Goal: Information Seeking & Learning: Learn about a topic

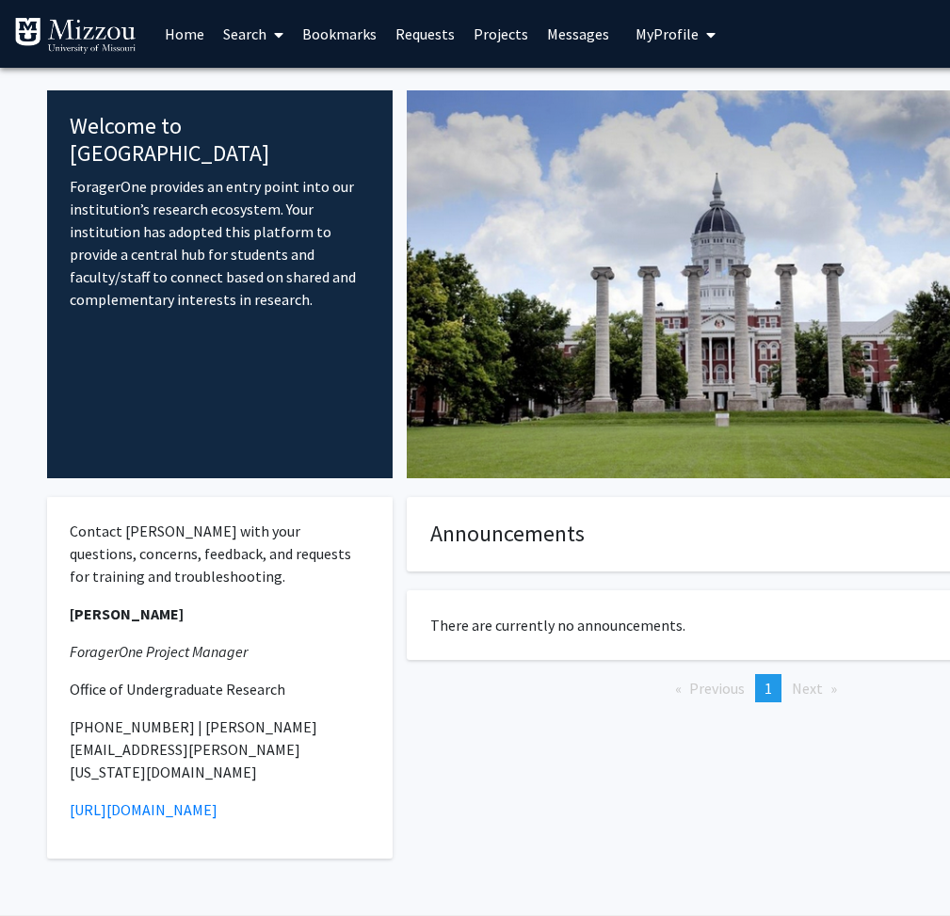
click at [271, 24] on span at bounding box center [274, 35] width 17 height 66
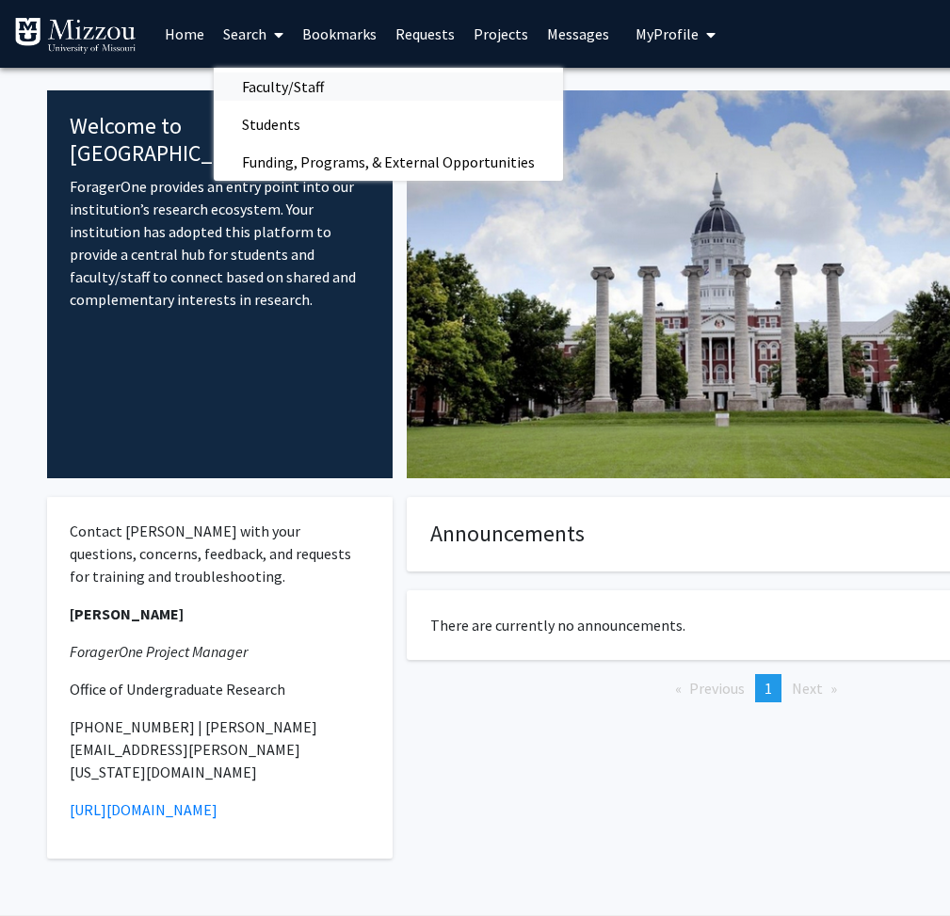
drag, startPoint x: 294, startPoint y: 108, endPoint x: 233, endPoint y: 100, distance: 61.8
click at [233, 100] on span "Faculty/Staff" at bounding box center [283, 87] width 138 height 38
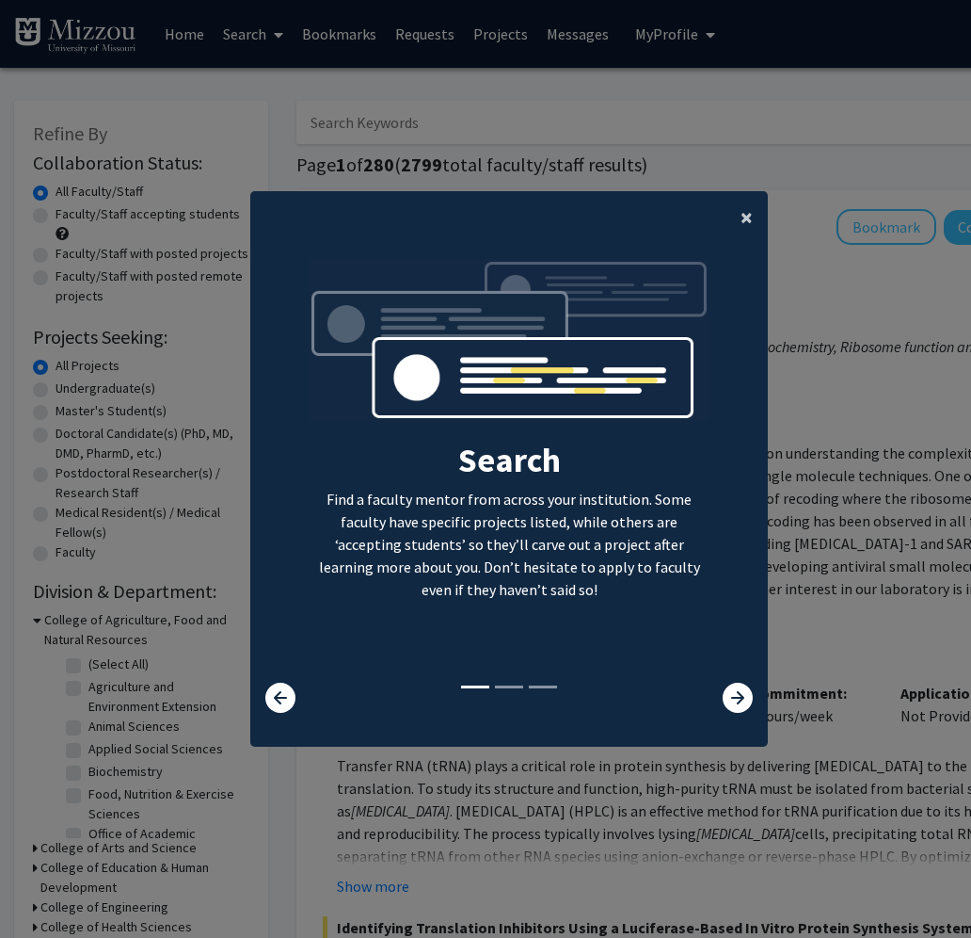
click at [525, 212] on span "×" at bounding box center [747, 216] width 12 height 29
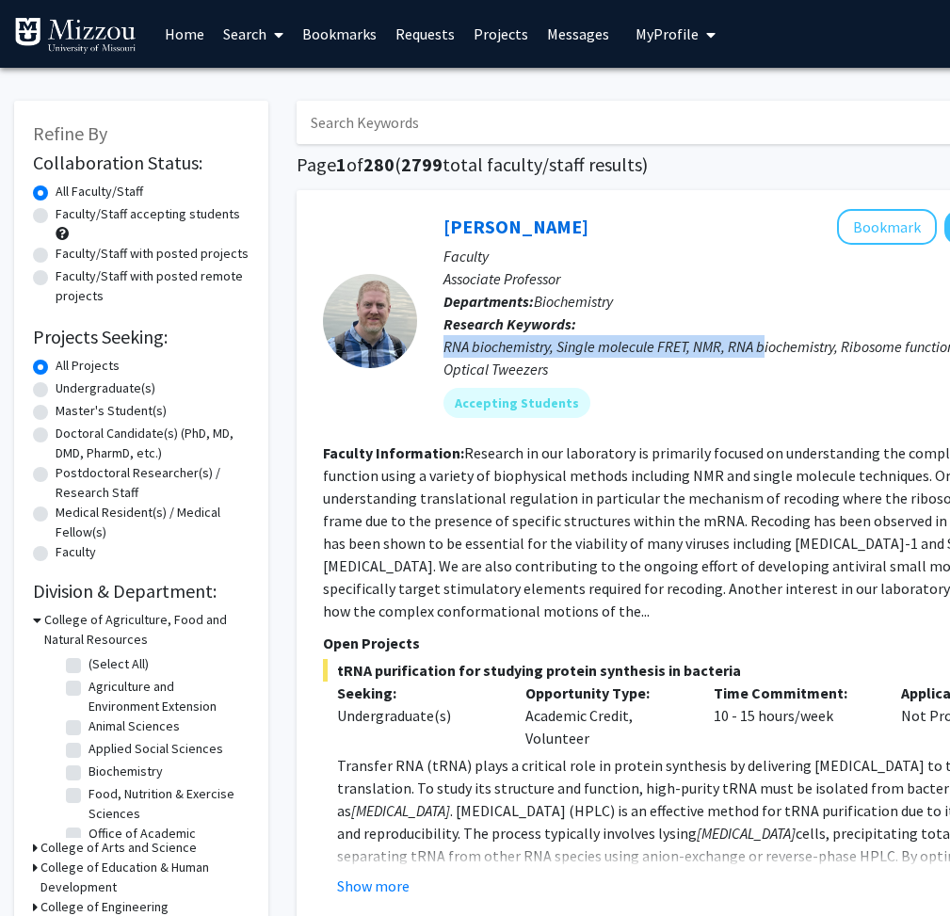
drag, startPoint x: 835, startPoint y: 322, endPoint x: 766, endPoint y: 335, distance: 70.0
click at [525, 335] on p "Research Keywords: RNA biochemistry, Single molecule FRET, NMR, RNA biochemistr…" at bounding box center [766, 347] width 646 height 68
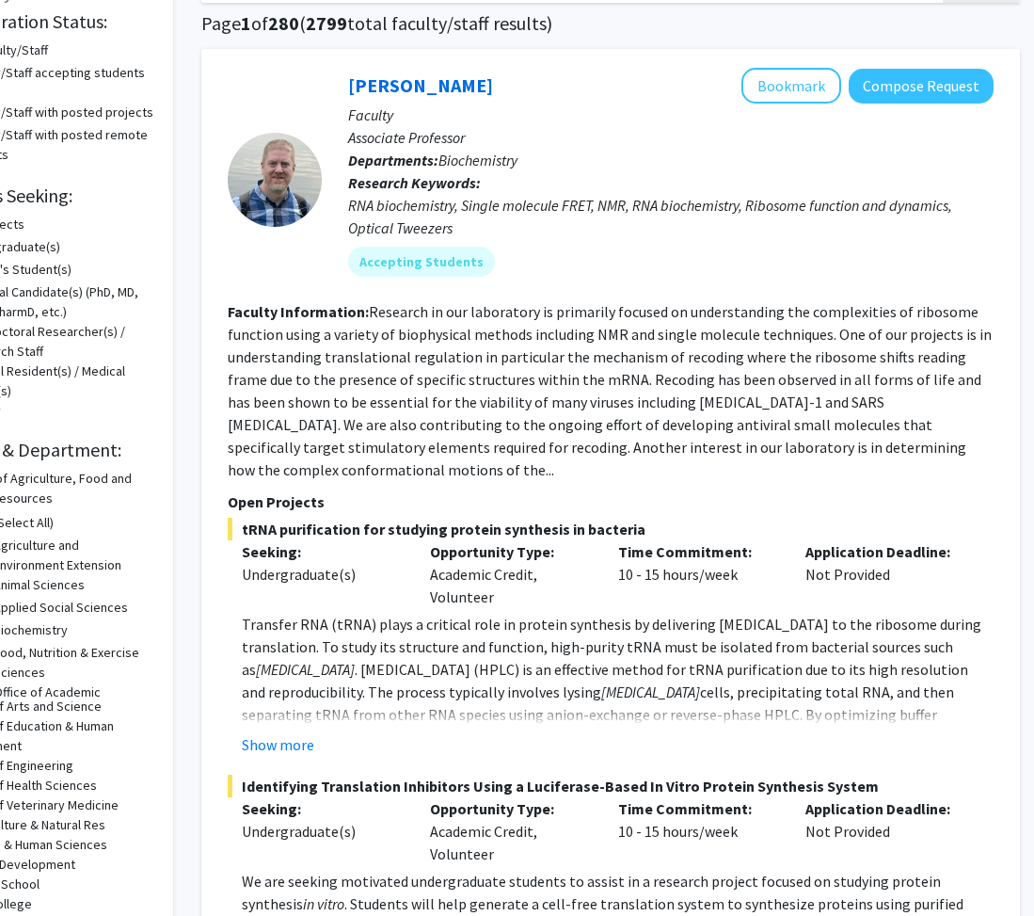
scroll to position [282, 95]
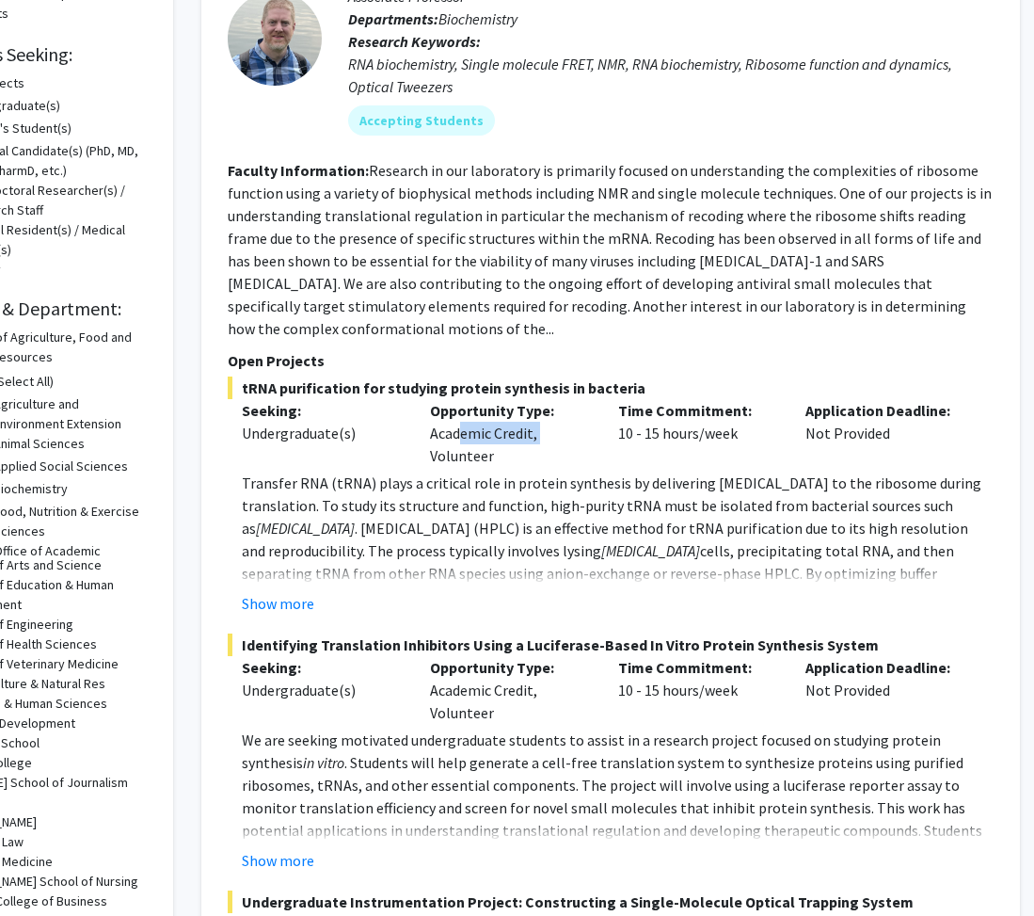
drag, startPoint x: 542, startPoint y: 419, endPoint x: 453, endPoint y: 406, distance: 90.4
click at [453, 406] on div "Opportunity Type: Academic Credit, Volunteer" at bounding box center [510, 433] width 188 height 68
click at [525, 592] on div "Show more" at bounding box center [618, 603] width 752 height 23
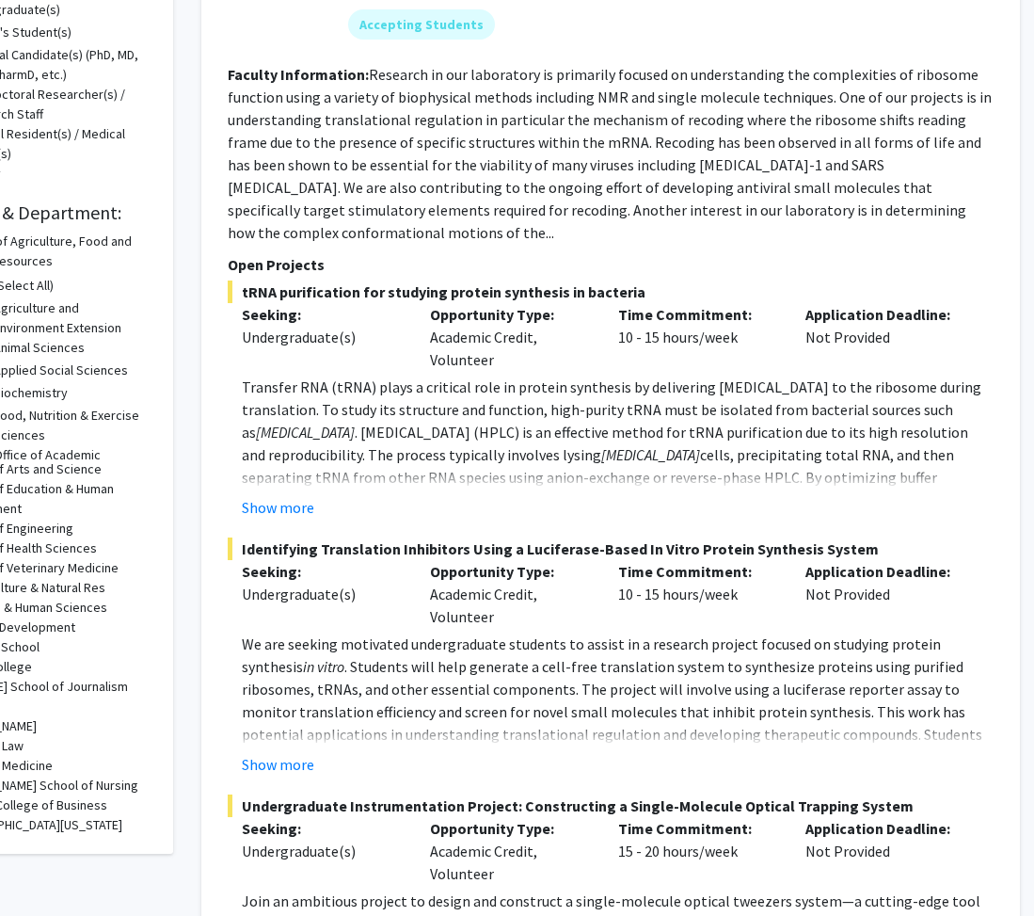
scroll to position [424, 95]
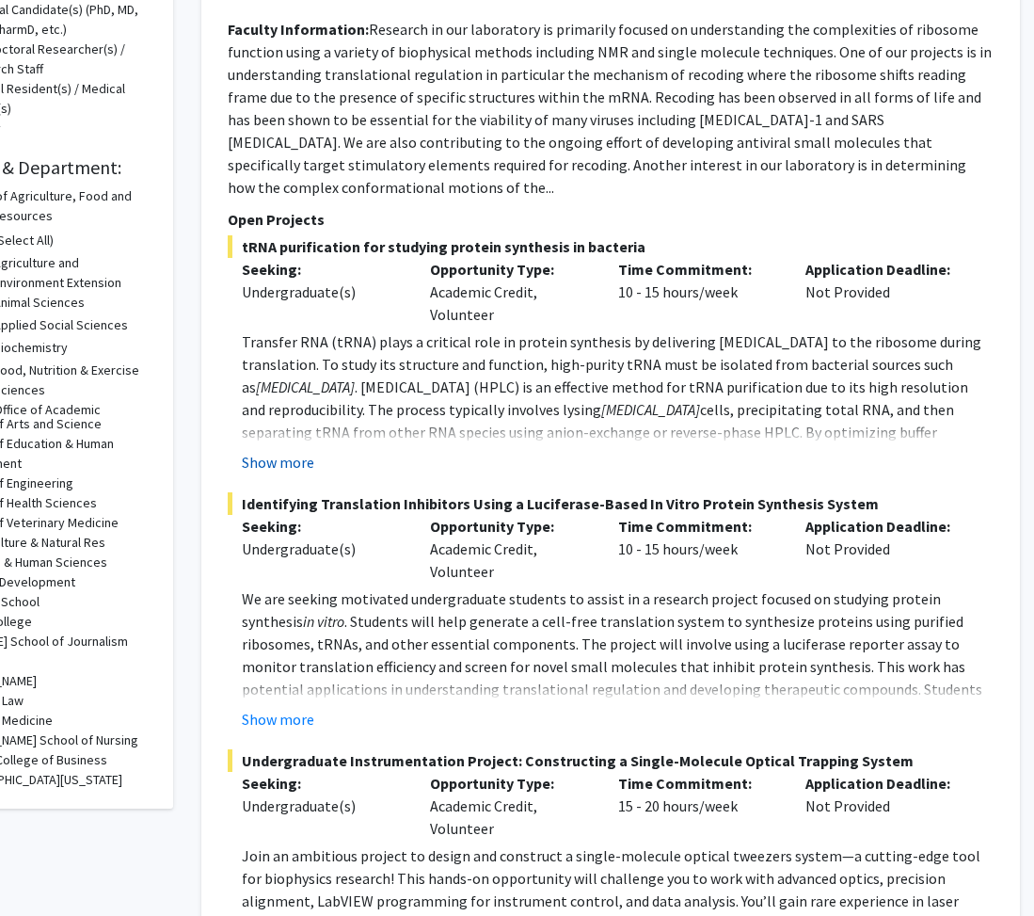
click at [269, 451] on button "Show more" at bounding box center [278, 462] width 72 height 23
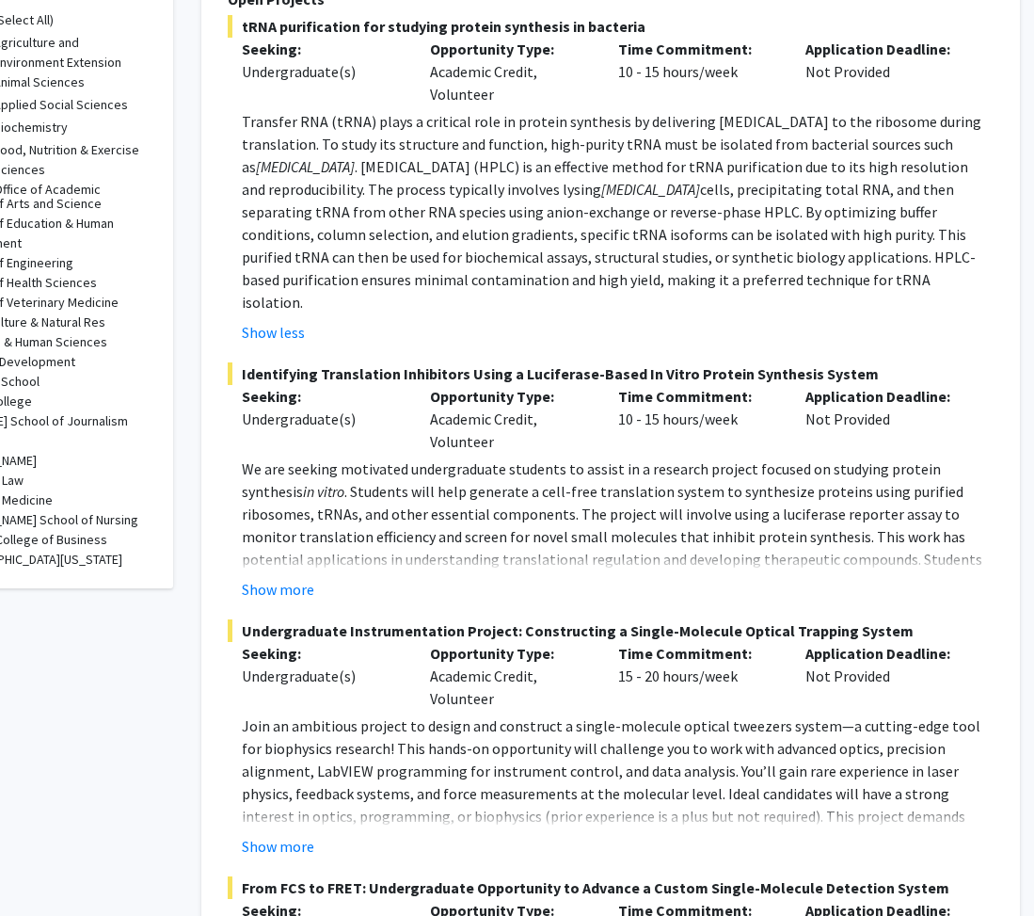
scroll to position [706, 95]
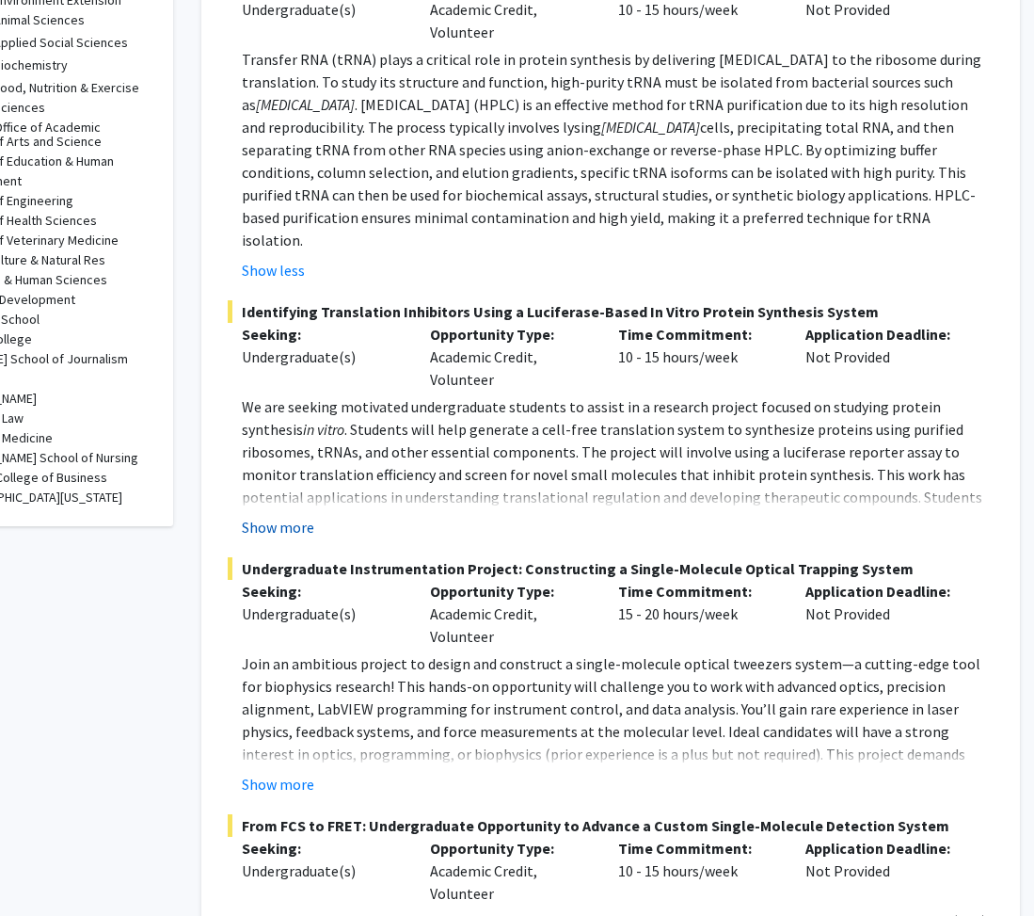
click at [308, 516] on button "Show more" at bounding box center [278, 527] width 72 height 23
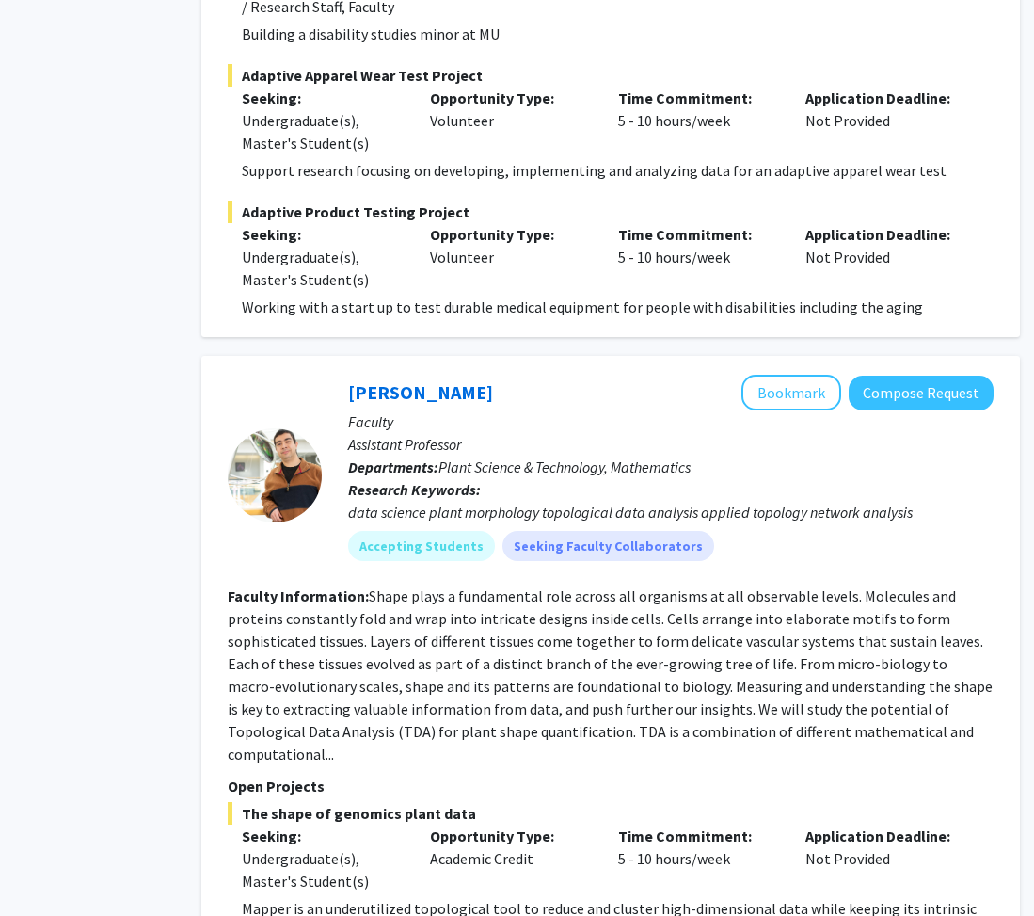
scroll to position [2683, 95]
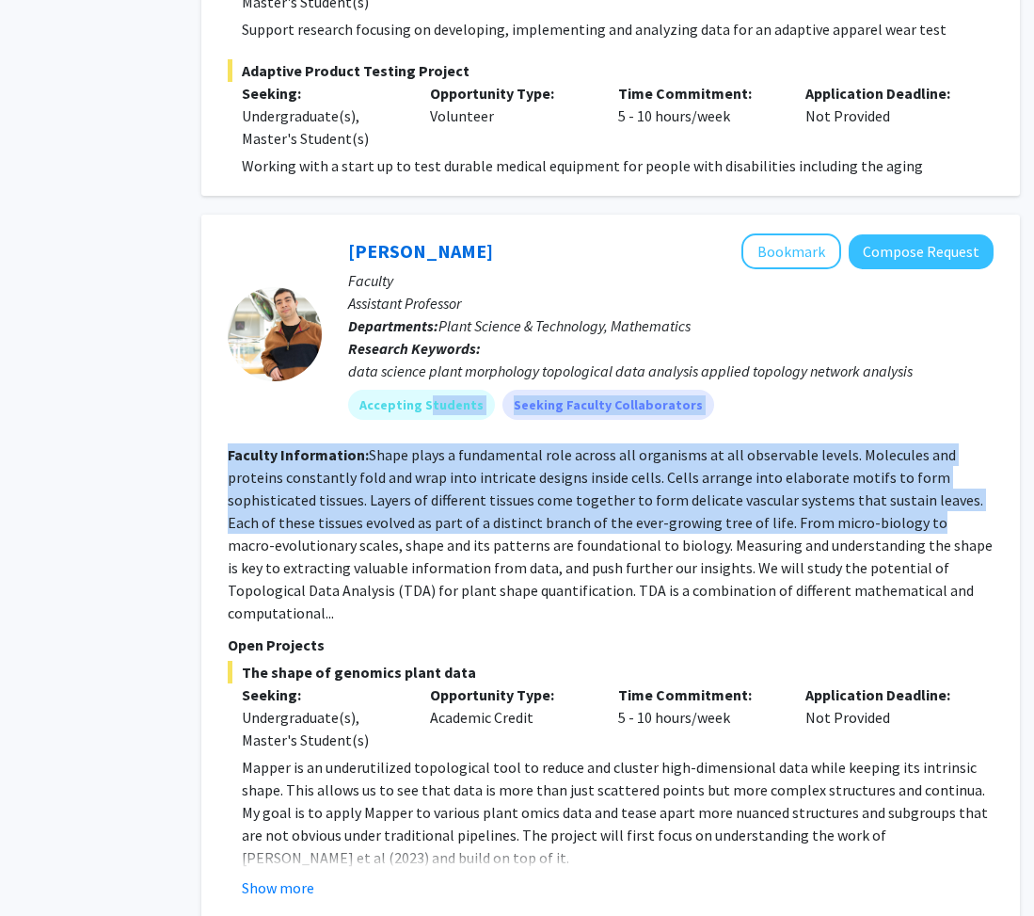
drag, startPoint x: 687, startPoint y: 406, endPoint x: 425, endPoint y: 342, distance: 270.3
click at [425, 342] on fg-search-faculty "[PERSON_NAME] Bookmark Compose Request Faculty Assistant Professor Departments:…" at bounding box center [611, 694] width 766 height 922
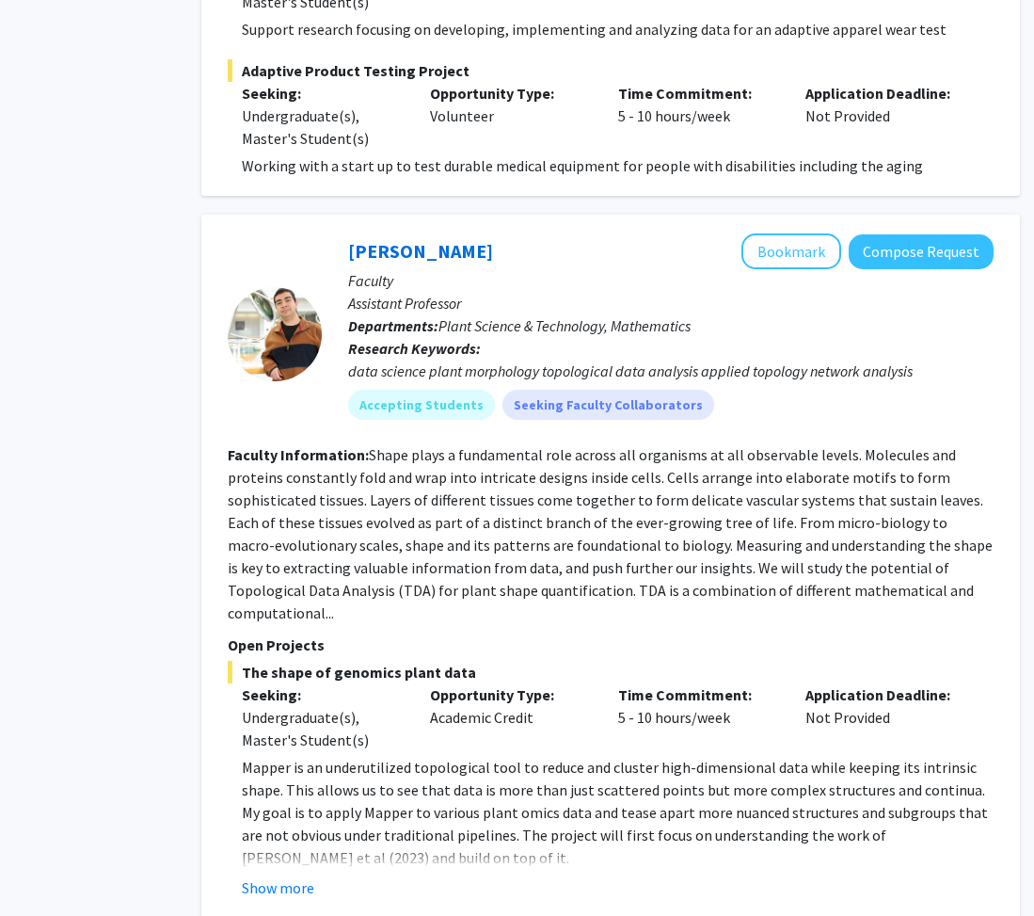
click at [494, 470] on fg-read-more "Shape plays a fundamental role across all organisms at all observable levels. M…" at bounding box center [610, 533] width 765 height 177
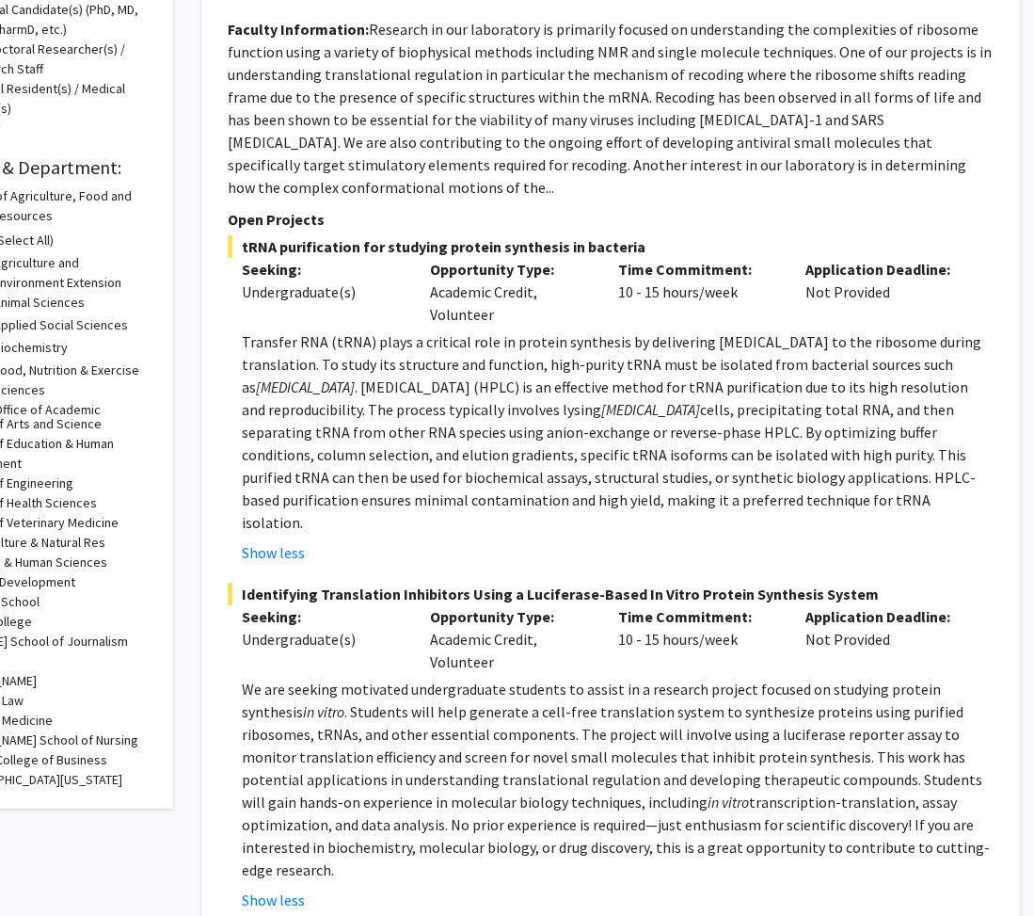
scroll to position [0, 95]
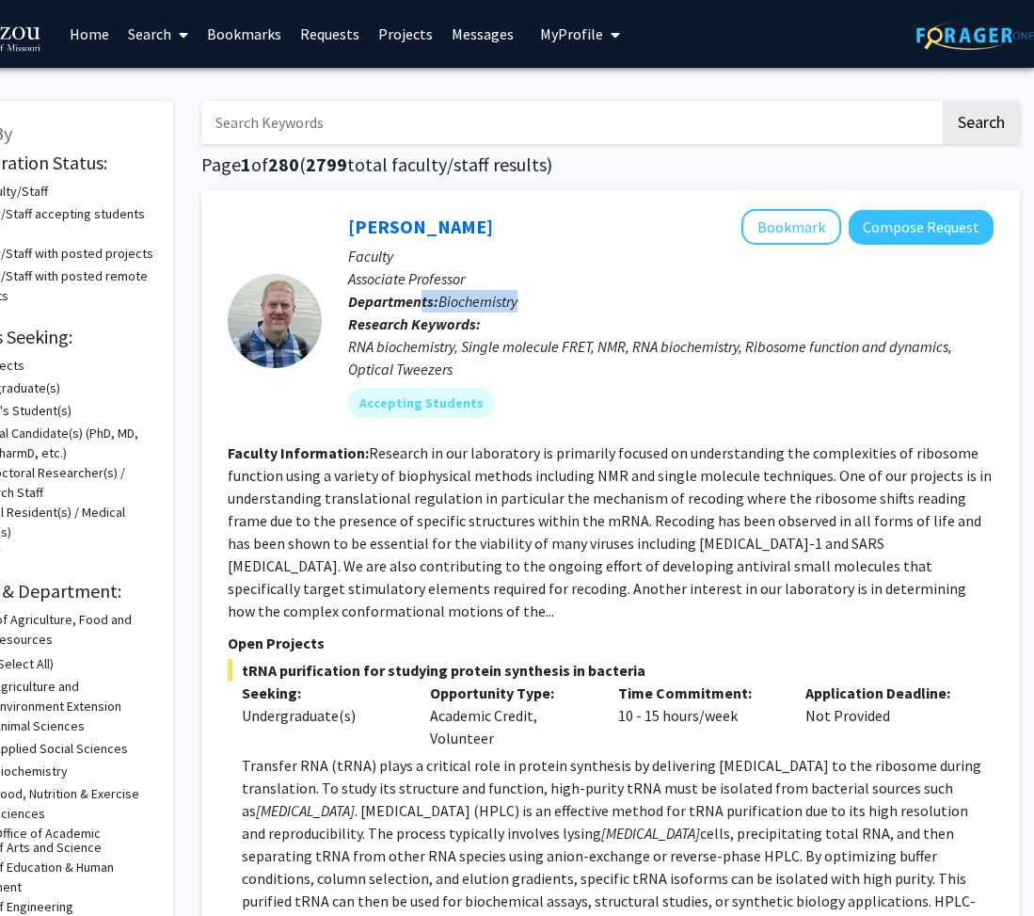
drag, startPoint x: 468, startPoint y: 298, endPoint x: 336, endPoint y: 278, distance: 133.4
click at [337, 278] on div "[PERSON_NAME] Bookmark Compose Request Faculty Associate Professor Departments:…" at bounding box center [658, 320] width 672 height 223
click at [525, 381] on fg-user-badges "Accepting Students" at bounding box center [671, 399] width 646 height 38
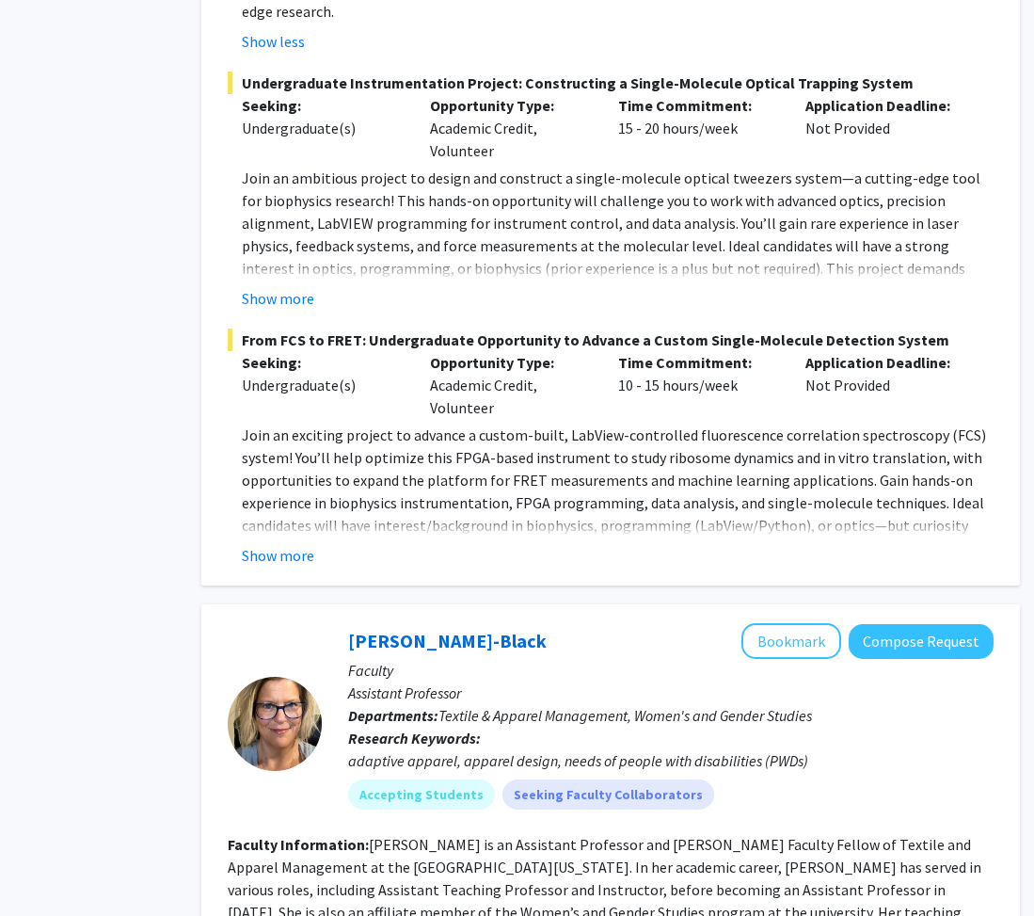
scroll to position [1412, 95]
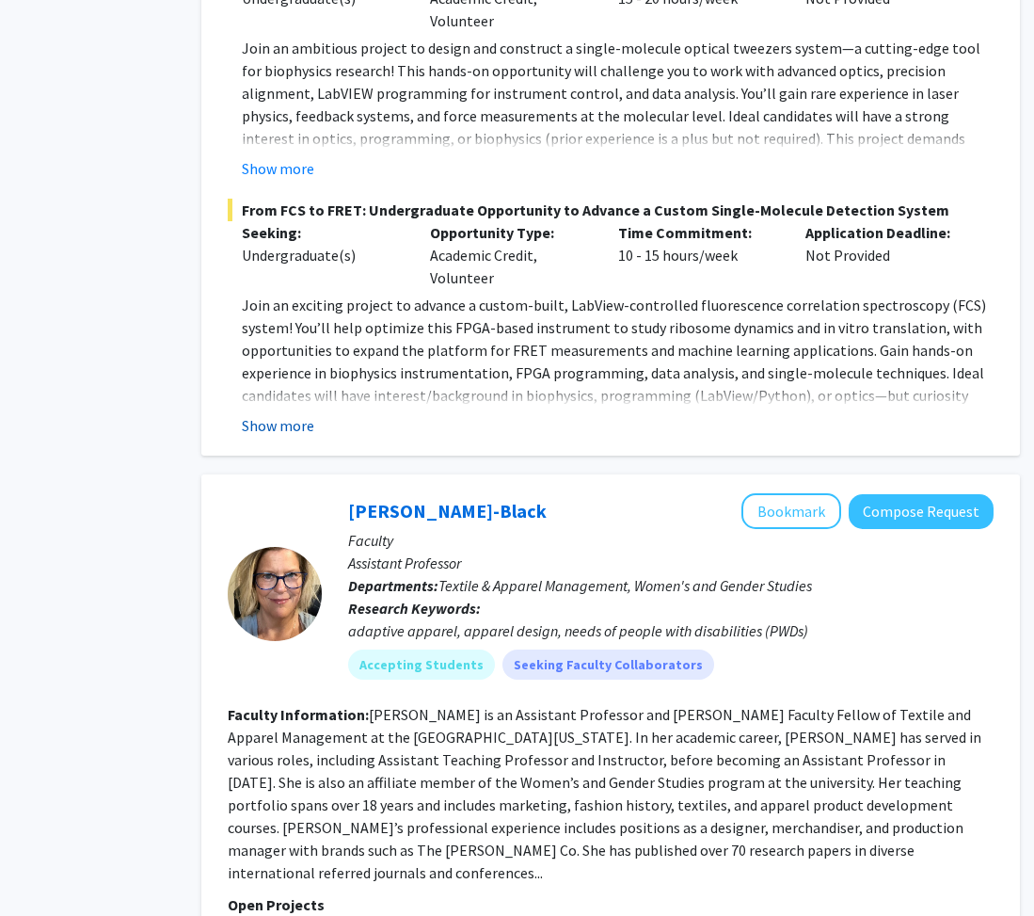
click at [309, 414] on button "Show more" at bounding box center [278, 425] width 72 height 23
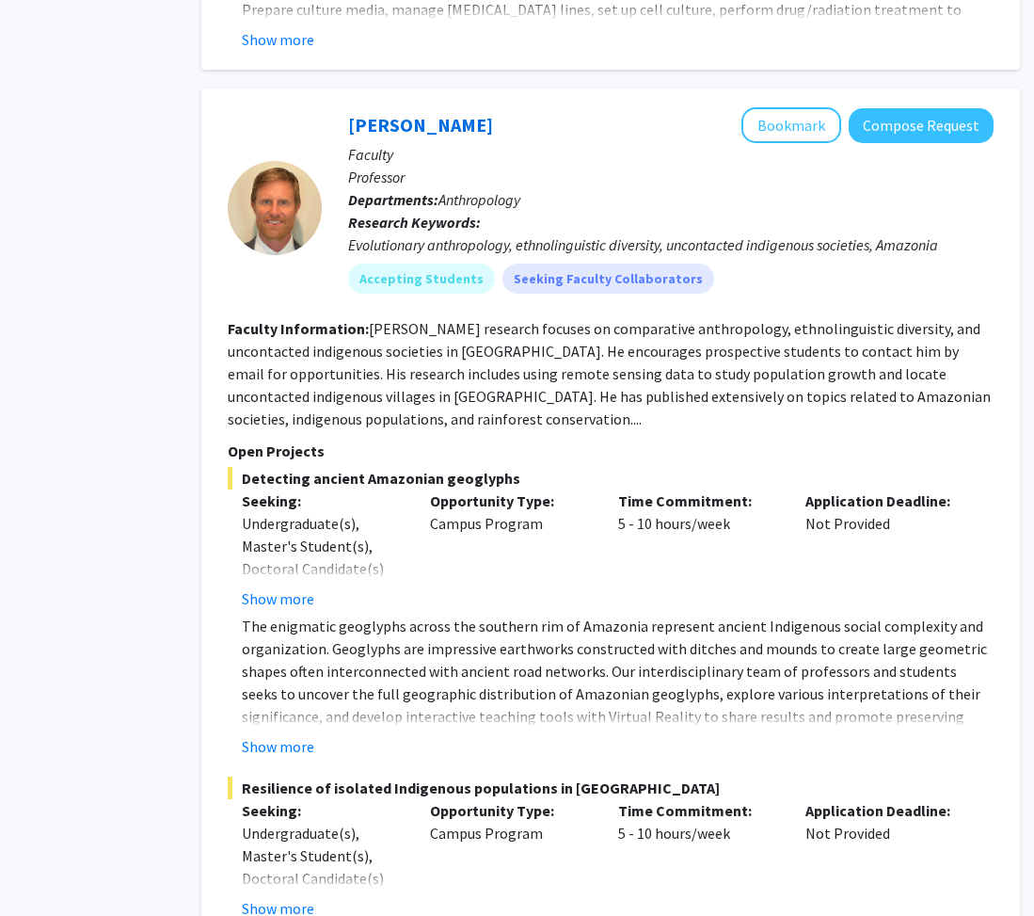
scroll to position [9589, 95]
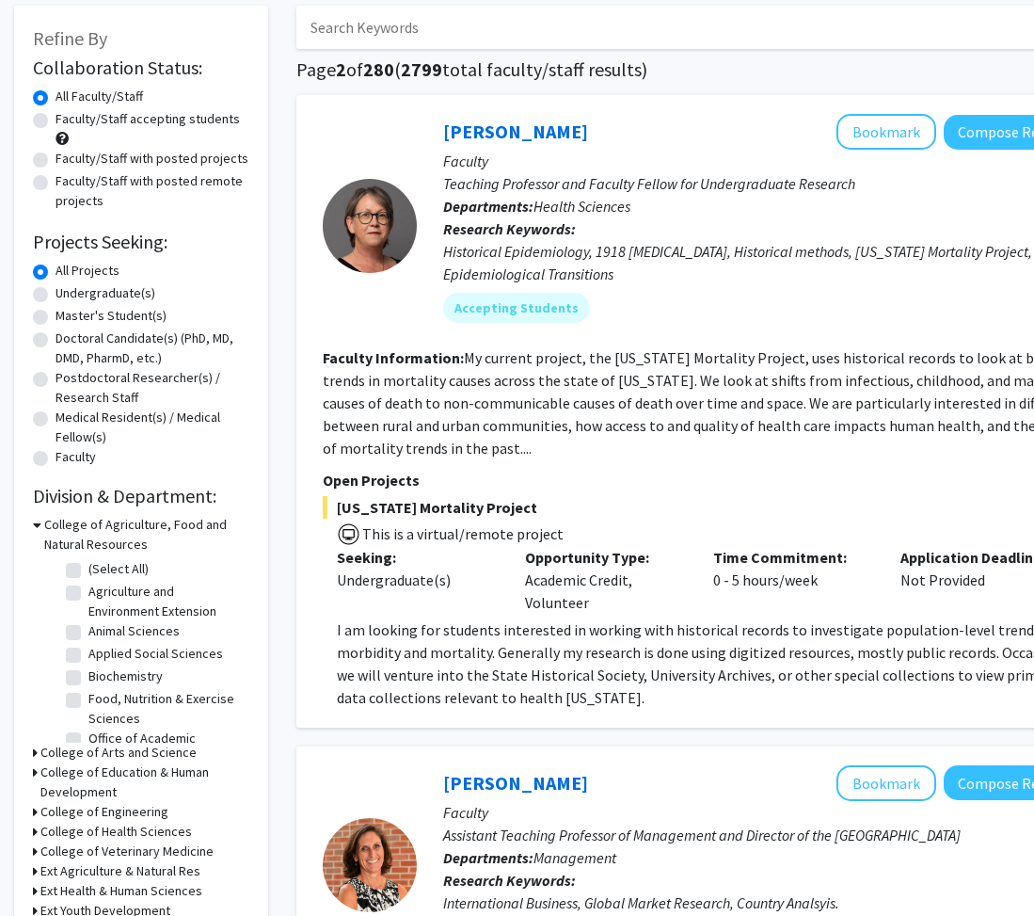
scroll to position [141, 0]
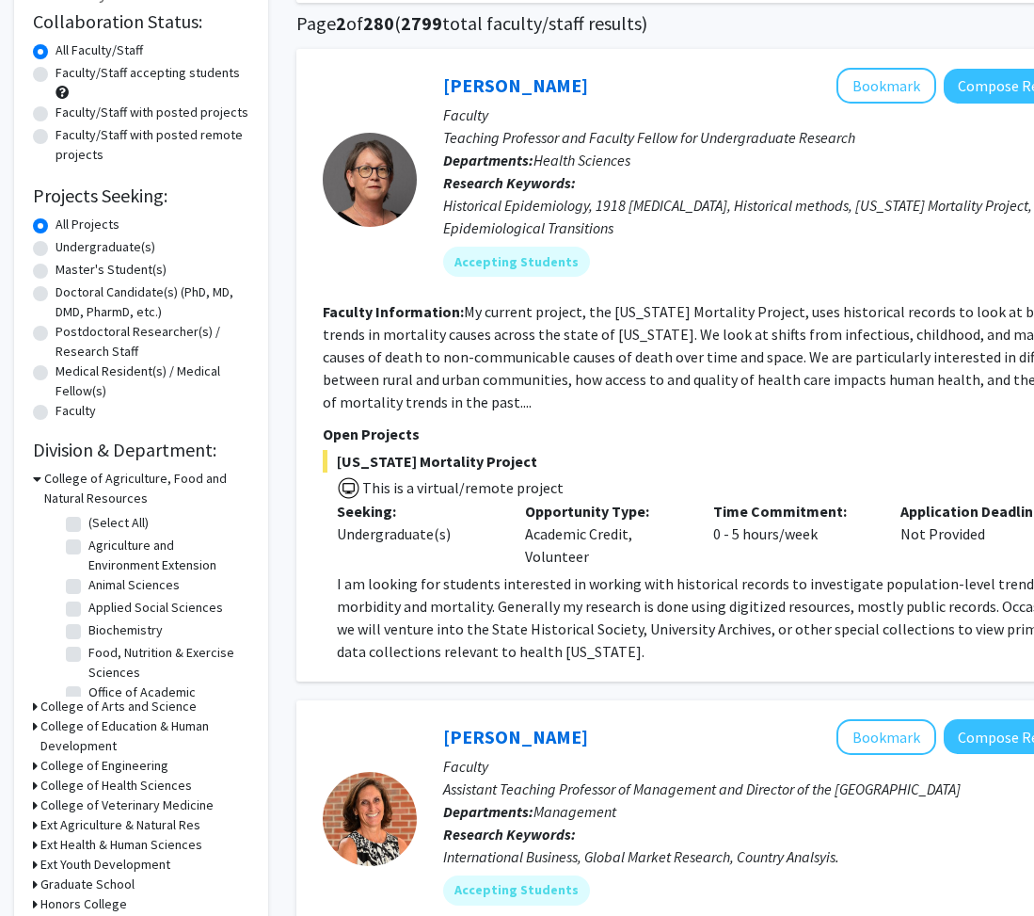
drag, startPoint x: 729, startPoint y: 468, endPoint x: 623, endPoint y: 473, distance: 105.6
click at [525, 473] on div "[US_STATE] Mortality Project This is a virtual/remote project Seeking: Undergra…" at bounding box center [706, 556] width 766 height 213
click at [525, 339] on fg-read-more "My current project, the [US_STATE] Mortality Project, uses historical records t…" at bounding box center [706, 356] width 766 height 109
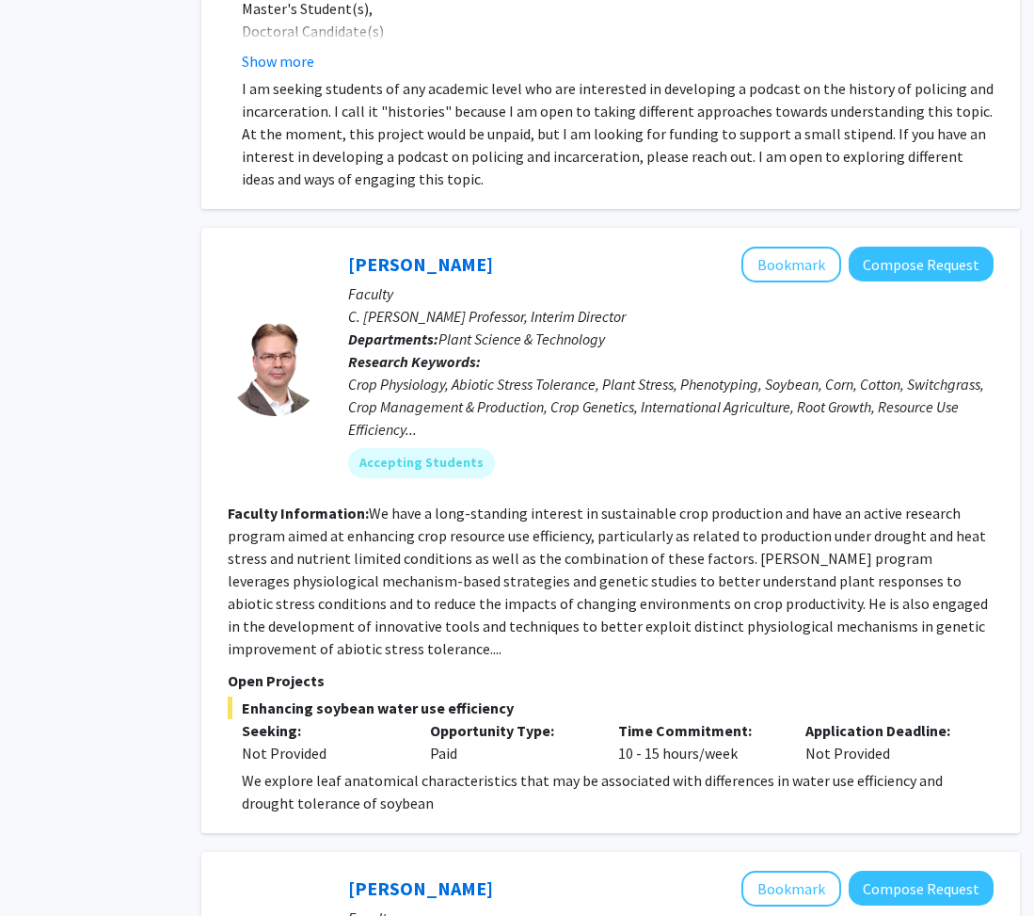
scroll to position [3389, 95]
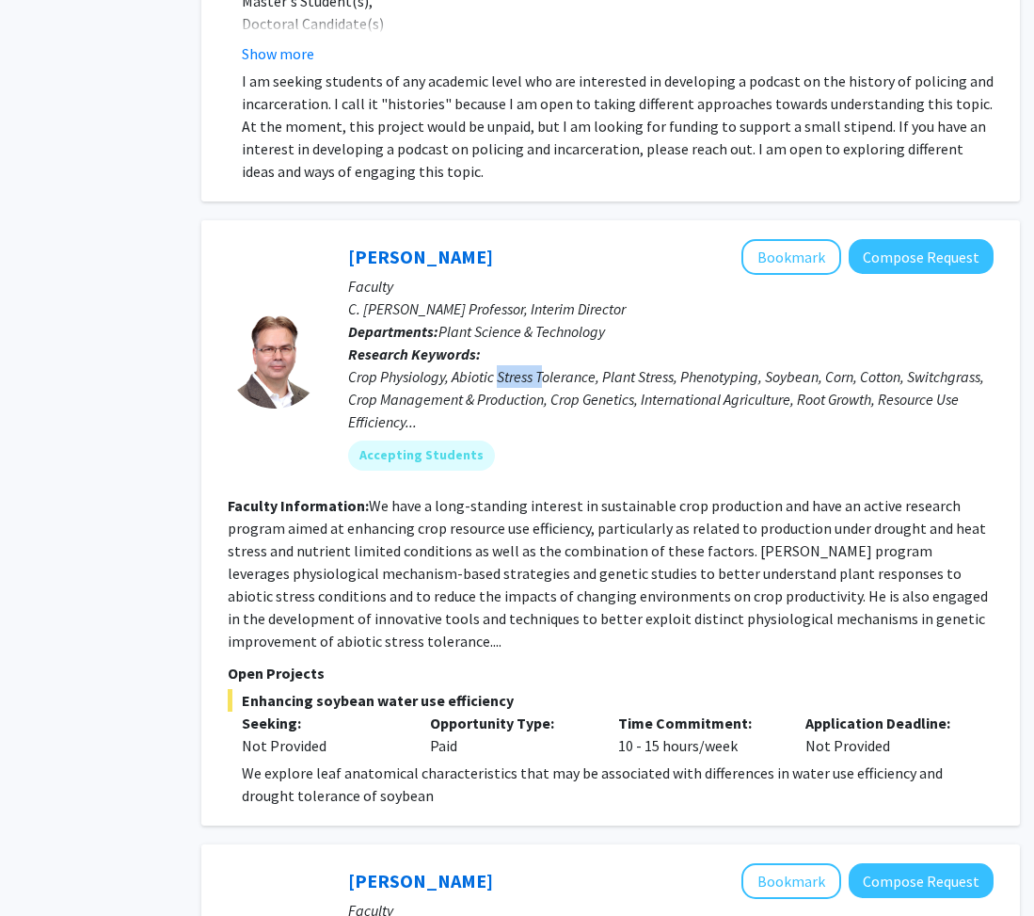
drag, startPoint x: 546, startPoint y: 312, endPoint x: 494, endPoint y: 312, distance: 51.8
click at [495, 365] on div "Crop Physiology, Abiotic Stress Tolerance, Plant Stress, Phenotyping, Soybean, …" at bounding box center [671, 399] width 646 height 68
click at [525, 610] on span "Enhancing soybean water use efficiency" at bounding box center [611, 700] width 766 height 23
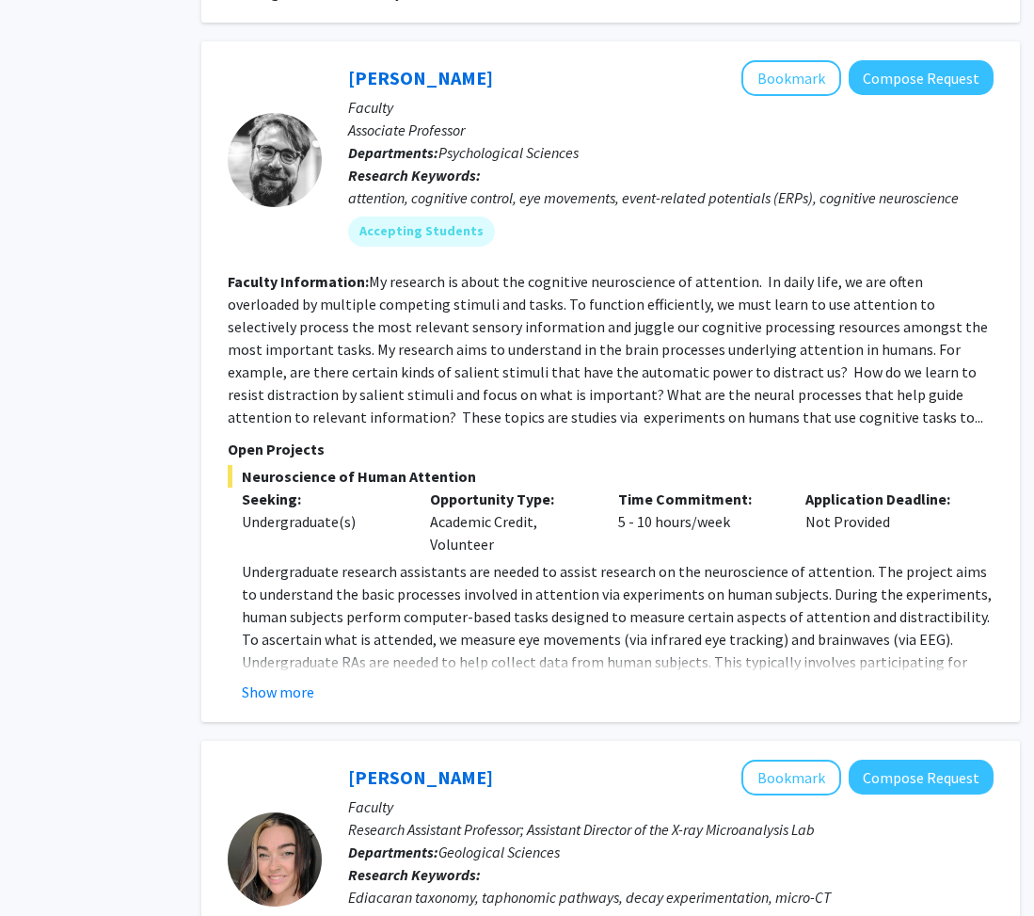
scroll to position [4236, 95]
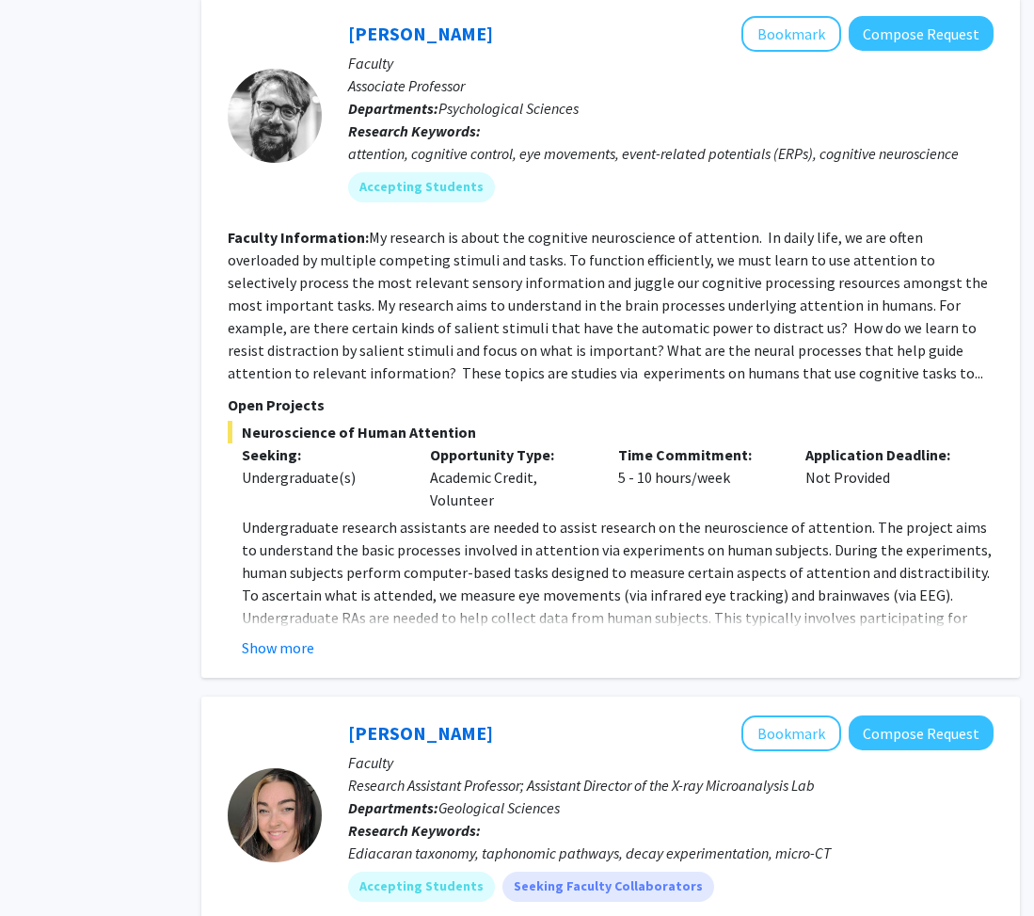
click at [525, 393] on p "Open Projects" at bounding box center [611, 404] width 766 height 23
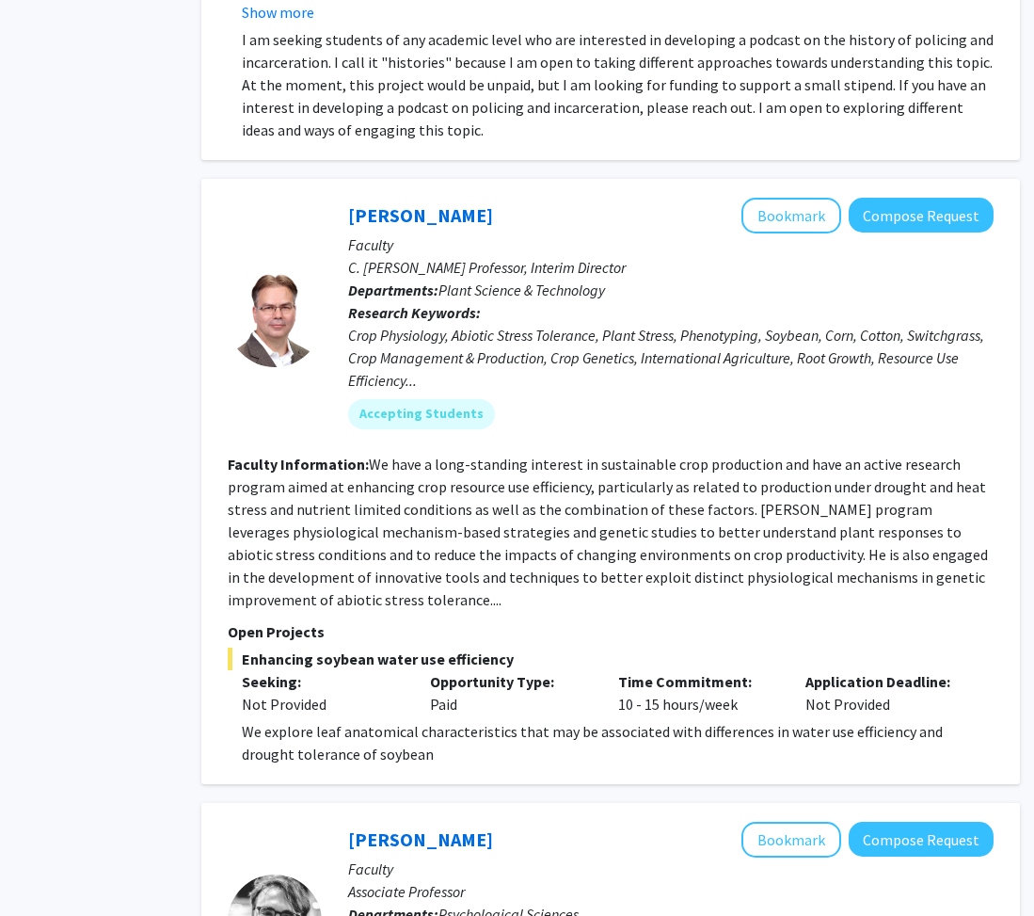
scroll to position [3389, 95]
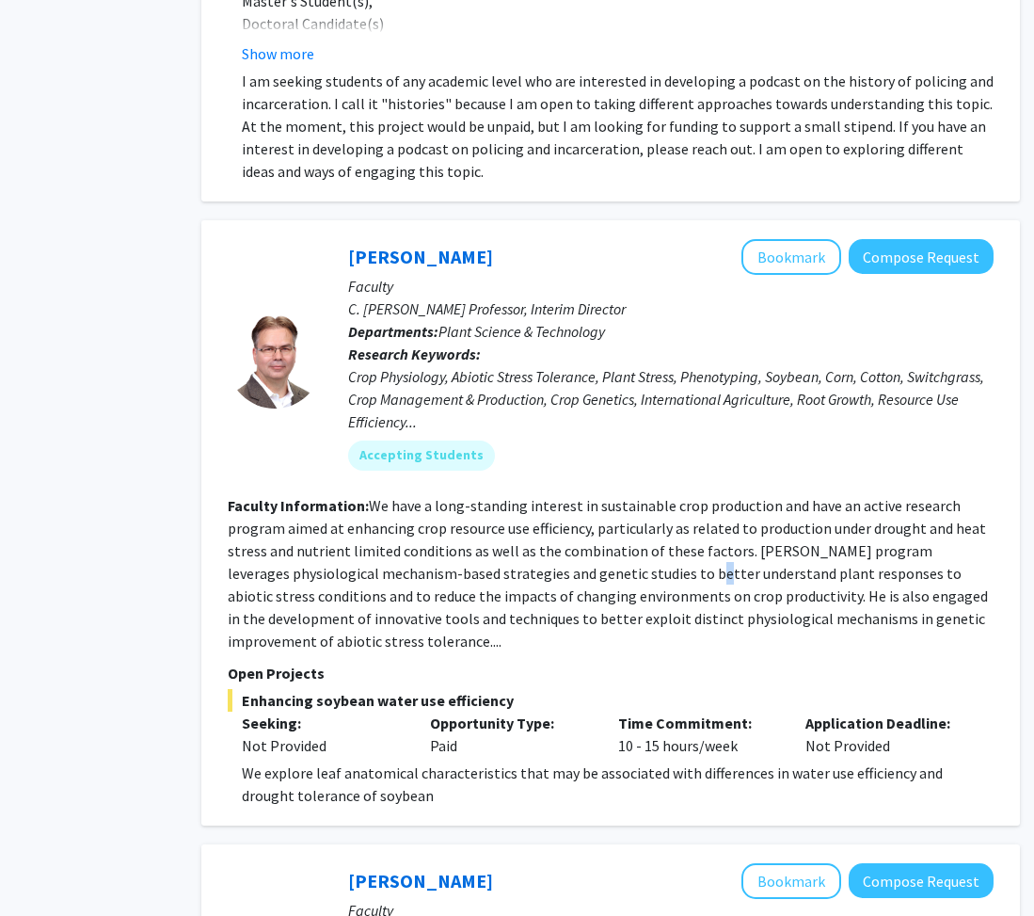
drag, startPoint x: 641, startPoint y: 501, endPoint x: 649, endPoint y: 496, distance: 9.7
click at [525, 500] on fg-read-more "We have a long-standing interest in sustainable crop production and have an act…" at bounding box center [608, 573] width 761 height 154
drag, startPoint x: 623, startPoint y: 507, endPoint x: 449, endPoint y: 507, distance: 174.1
click at [470, 507] on fg-read-more "We have a long-standing interest in sustainable crop production and have an act…" at bounding box center [608, 573] width 761 height 154
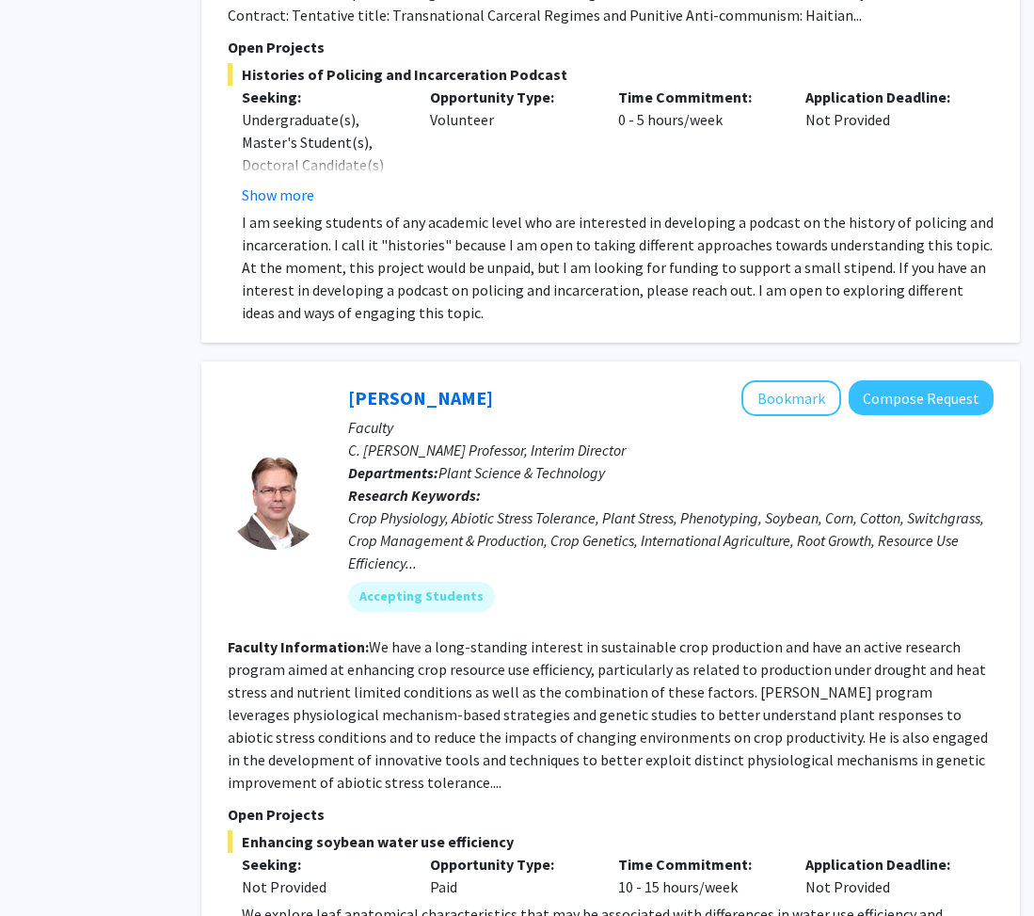
click at [525, 610] on fg-read-more "We have a long-standing interest in sustainable crop production and have an act…" at bounding box center [608, 714] width 761 height 154
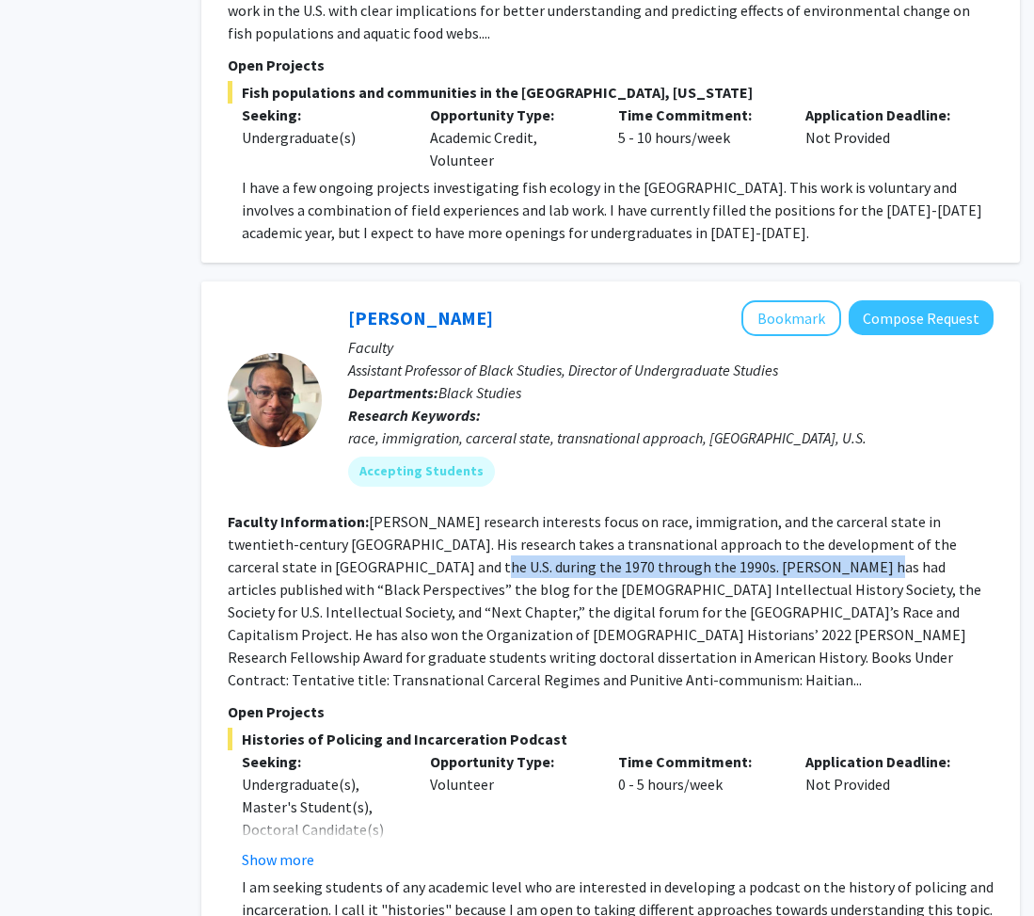
drag, startPoint x: 297, startPoint y: 433, endPoint x: 966, endPoint y: 597, distance: 688.1
click at [525, 589] on fg-read-more "[PERSON_NAME] research interests focus on race, immigration, and the carceral s…" at bounding box center [605, 600] width 754 height 177
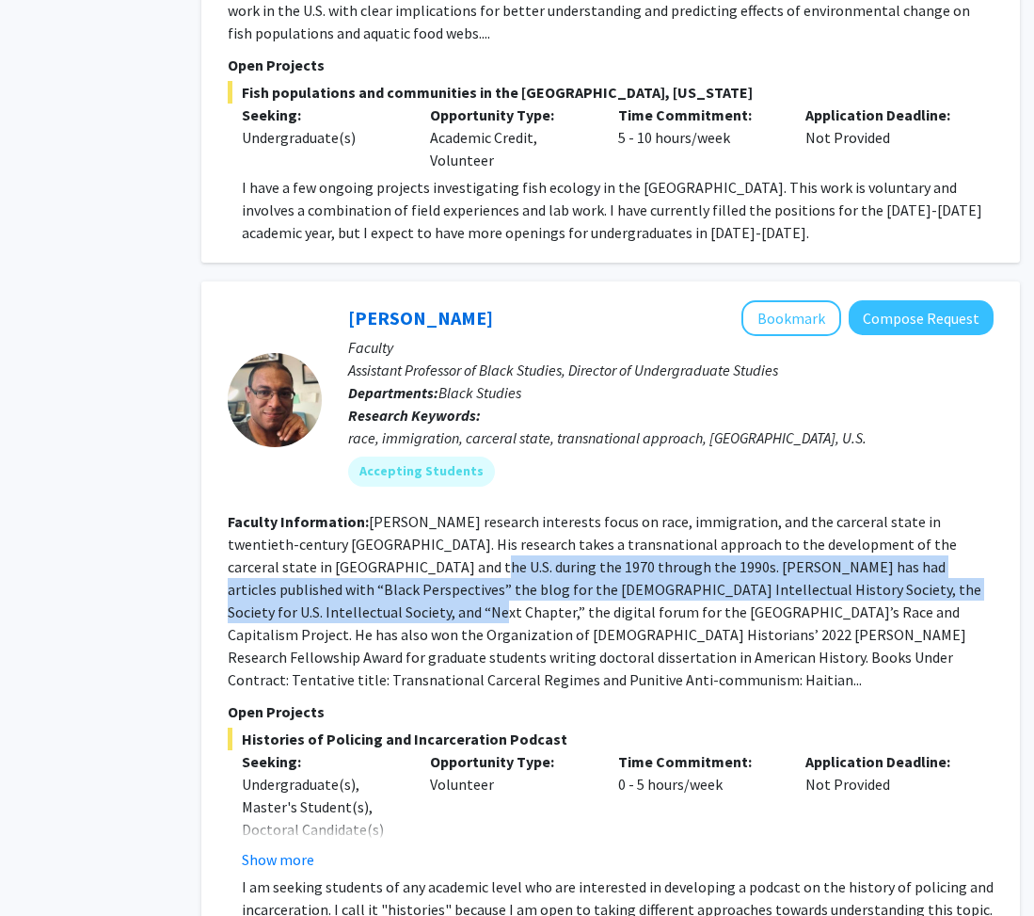
scroll to position [2542, 95]
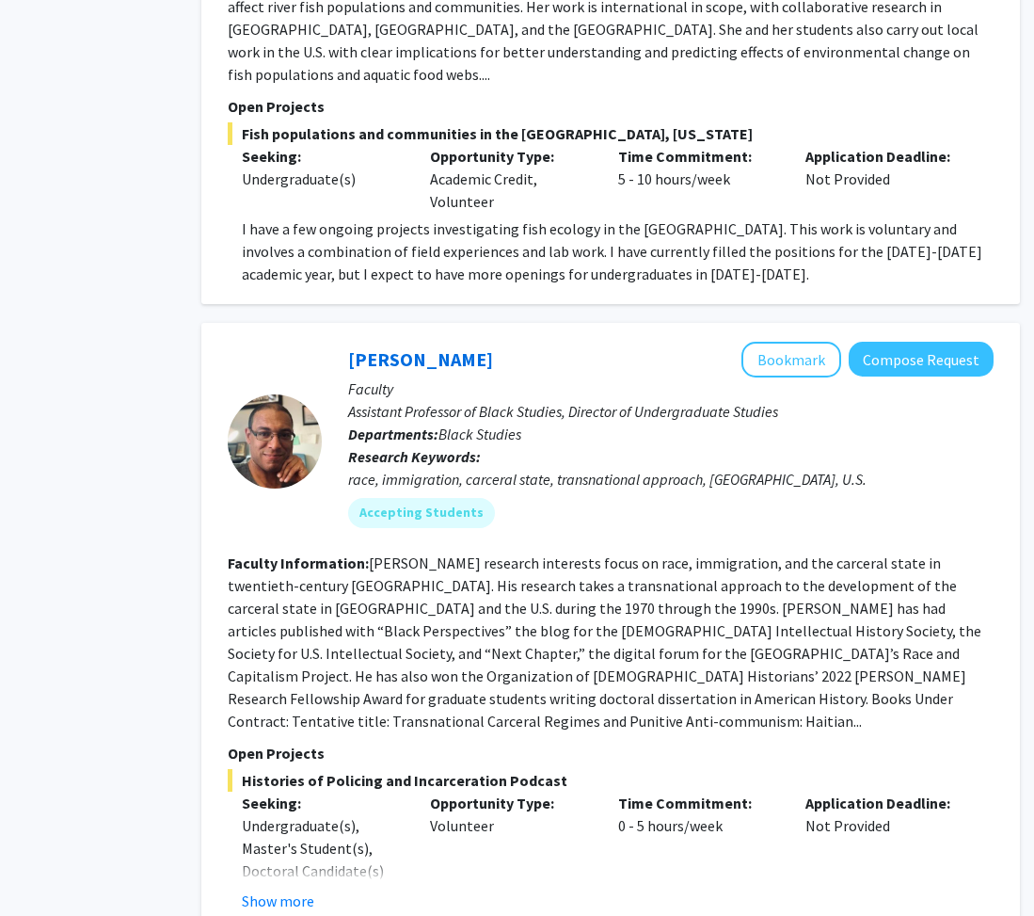
drag, startPoint x: 480, startPoint y: 612, endPoint x: 656, endPoint y: 682, distance: 189.3
click at [478, 610] on fg-read-more "[PERSON_NAME] research interests focus on race, immigration, and the carceral s…" at bounding box center [605, 641] width 754 height 177
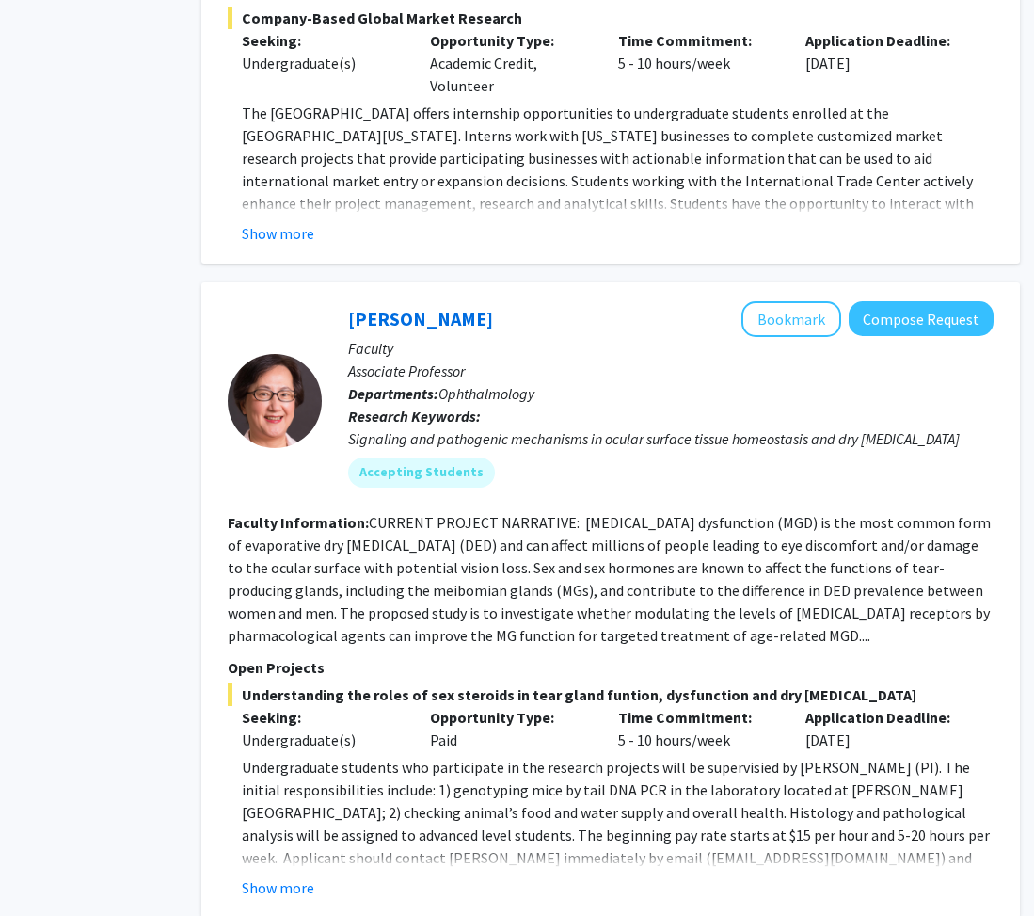
scroll to position [1271, 95]
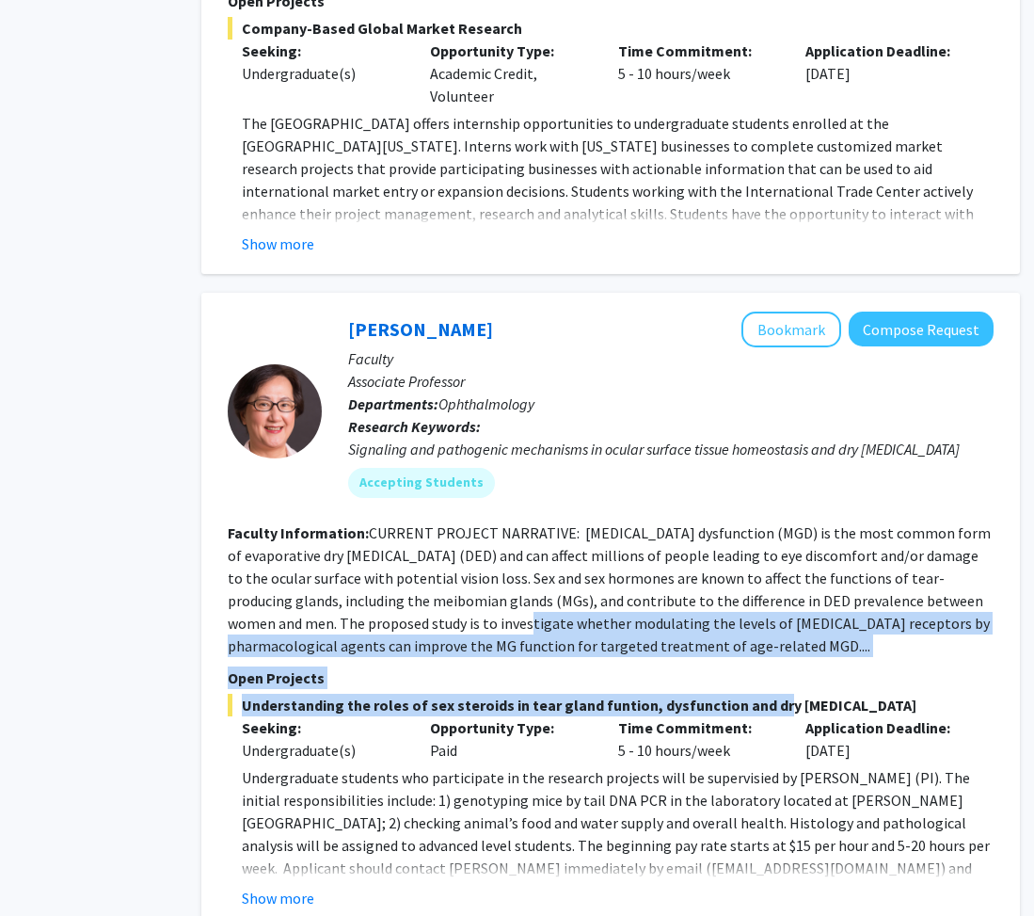
drag, startPoint x: 400, startPoint y: 596, endPoint x: 986, endPoint y: 733, distance: 601.4
click at [525, 610] on fg-search-faculty "[PERSON_NAME] Bookmark Compose Request Faculty Associate Professor Departments:…" at bounding box center [611, 611] width 766 height 598
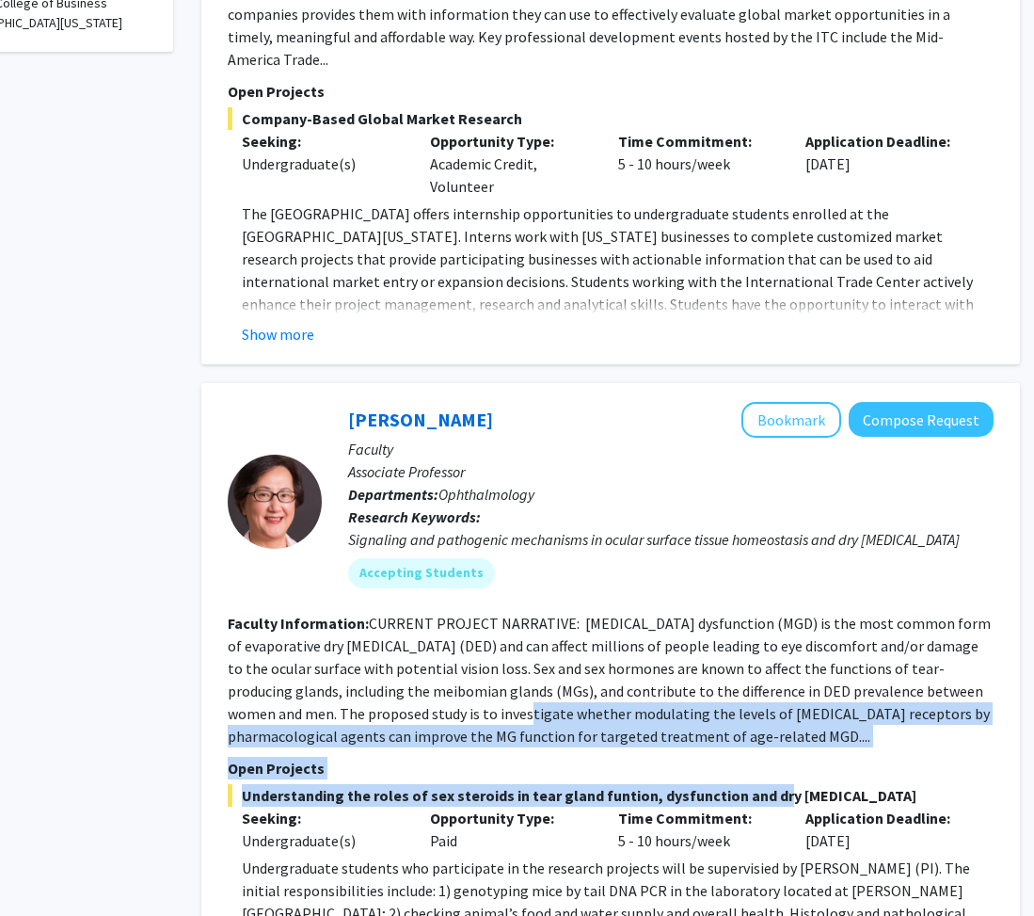
click at [525, 610] on section "Open Projects Understanding the roles of sex steroids in tear gland funtion, dy…" at bounding box center [611, 878] width 766 height 243
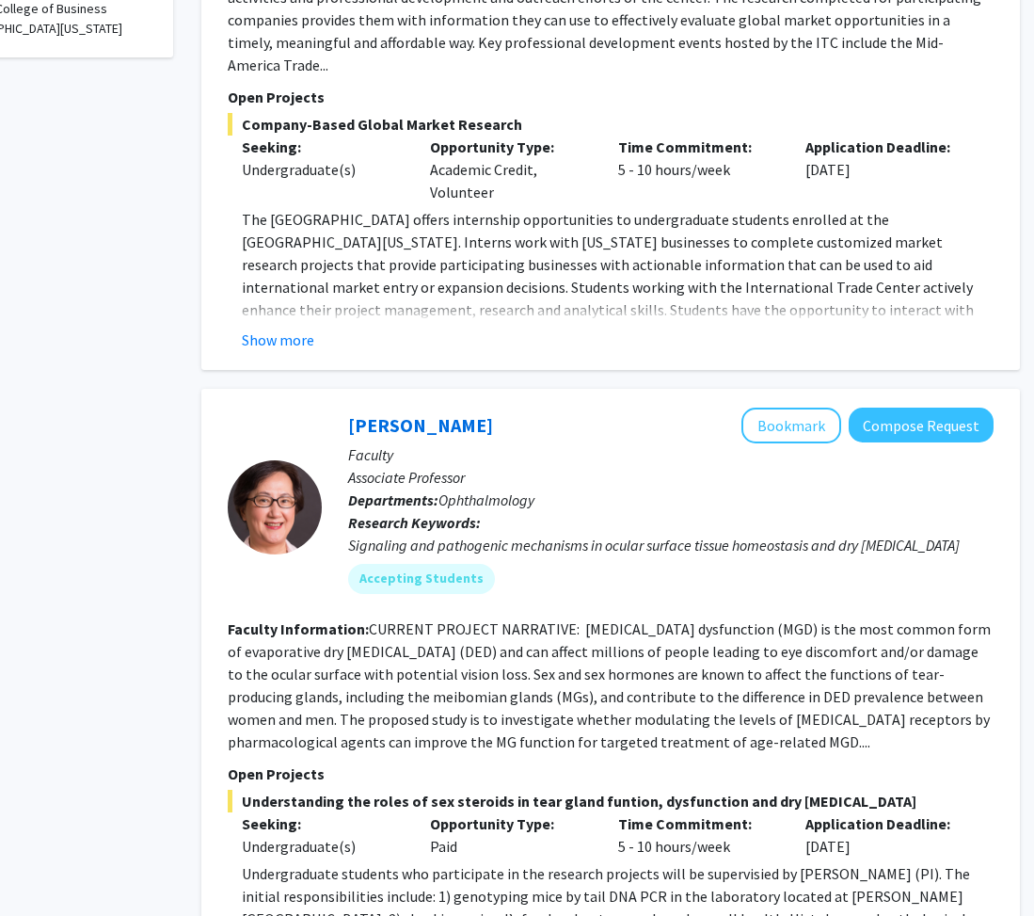
scroll to position [1130, 95]
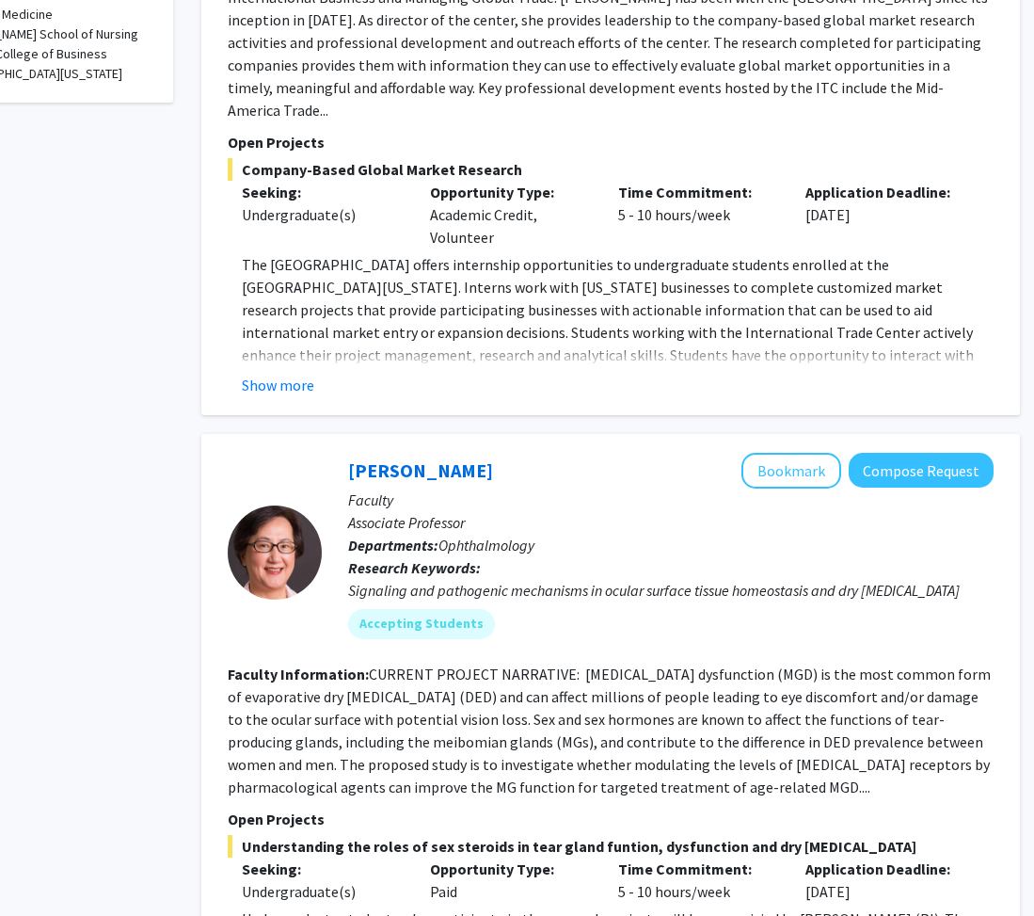
drag, startPoint x: 420, startPoint y: 627, endPoint x: 647, endPoint y: 702, distance: 239.0
click at [422, 610] on div "[PERSON_NAME] Bookmark Compose Request Faculty Associate Professor Departments:…" at bounding box center [658, 553] width 672 height 200
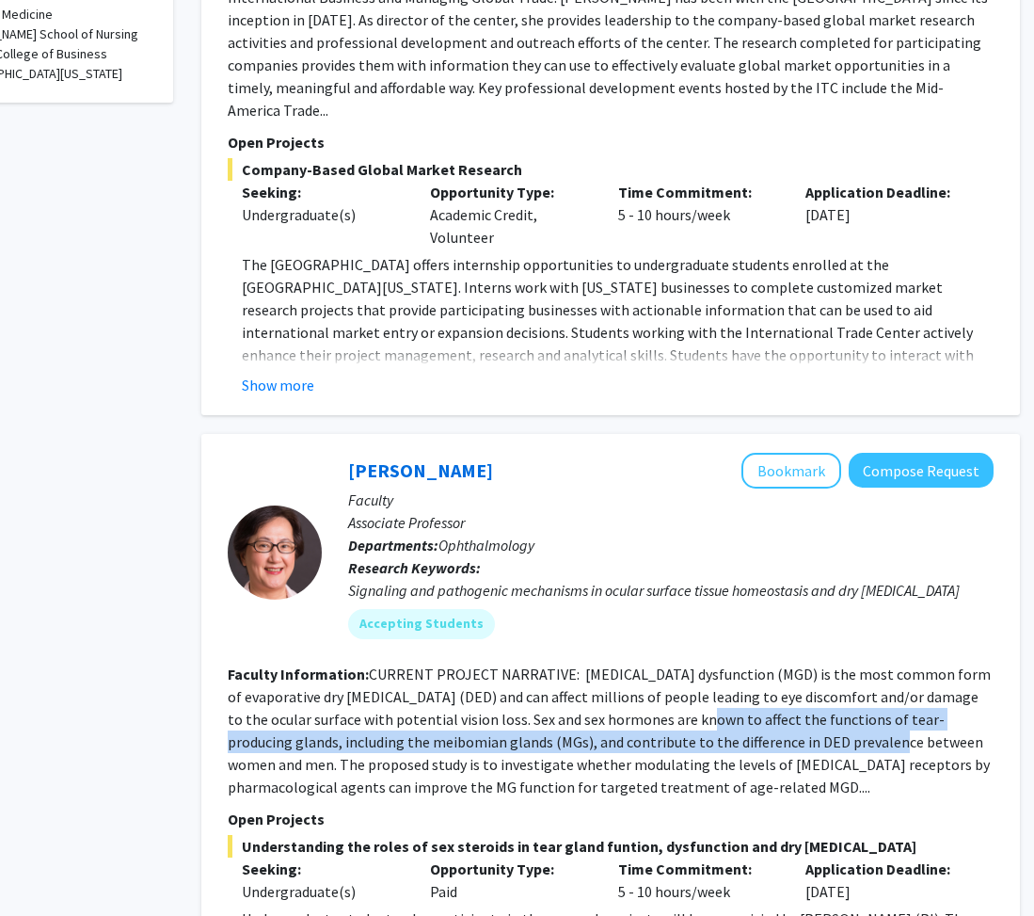
drag, startPoint x: 639, startPoint y: 701, endPoint x: 1040, endPoint y: 717, distance: 401.3
click at [525, 610] on div "[PERSON_NAME] Bookmark Compose Request Faculty Associate Professor Departments:…" at bounding box center [610, 751] width 819 height 635
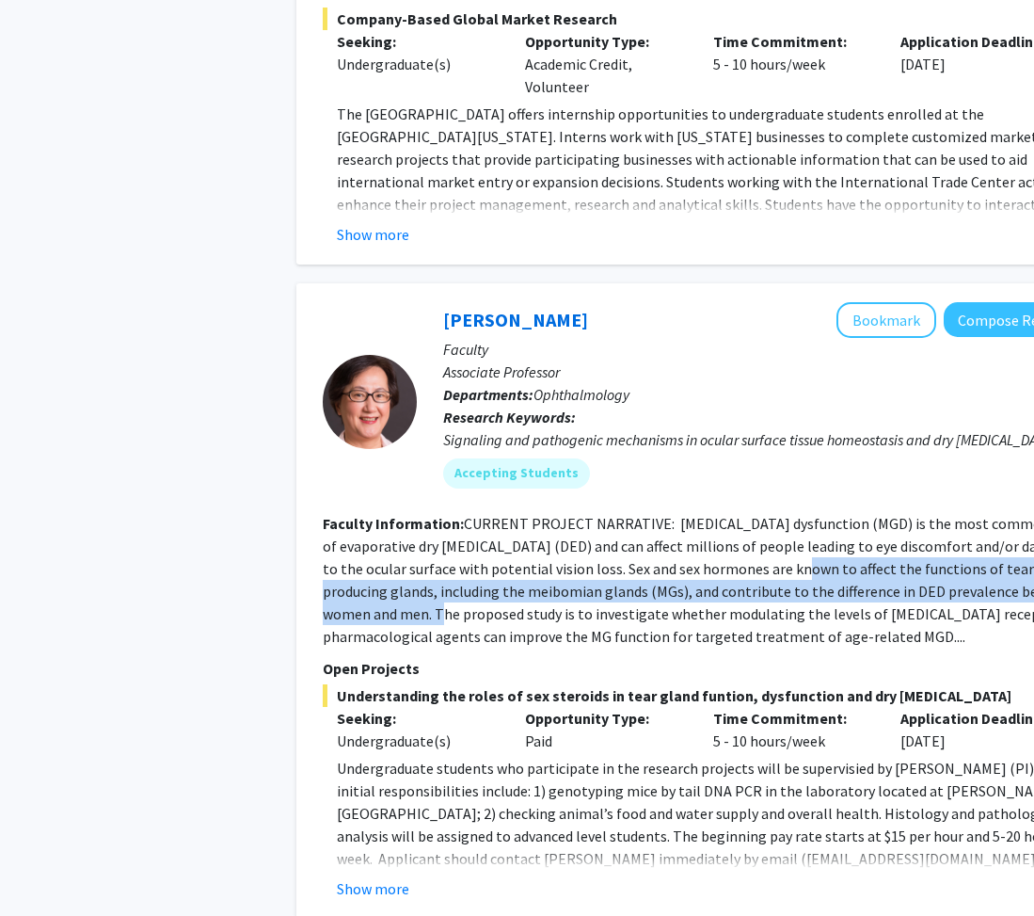
scroll to position [1412, 0]
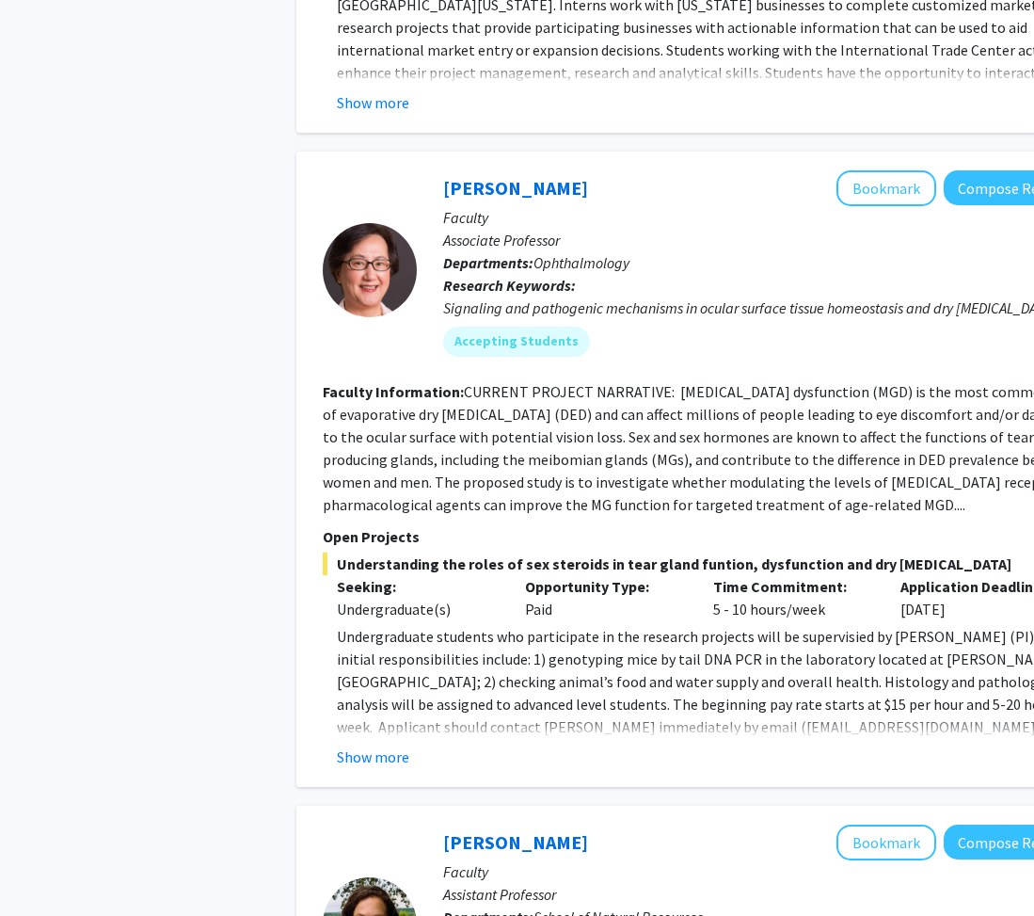
click at [525, 396] on fg-read-more "CURRENT PROJECT NARRATIVE: [MEDICAL_DATA] dysfunction (MGD) is the most common …" at bounding box center [704, 448] width 763 height 132
drag, startPoint x: 672, startPoint y: 905, endPoint x: 714, endPoint y: 905, distance: 41.4
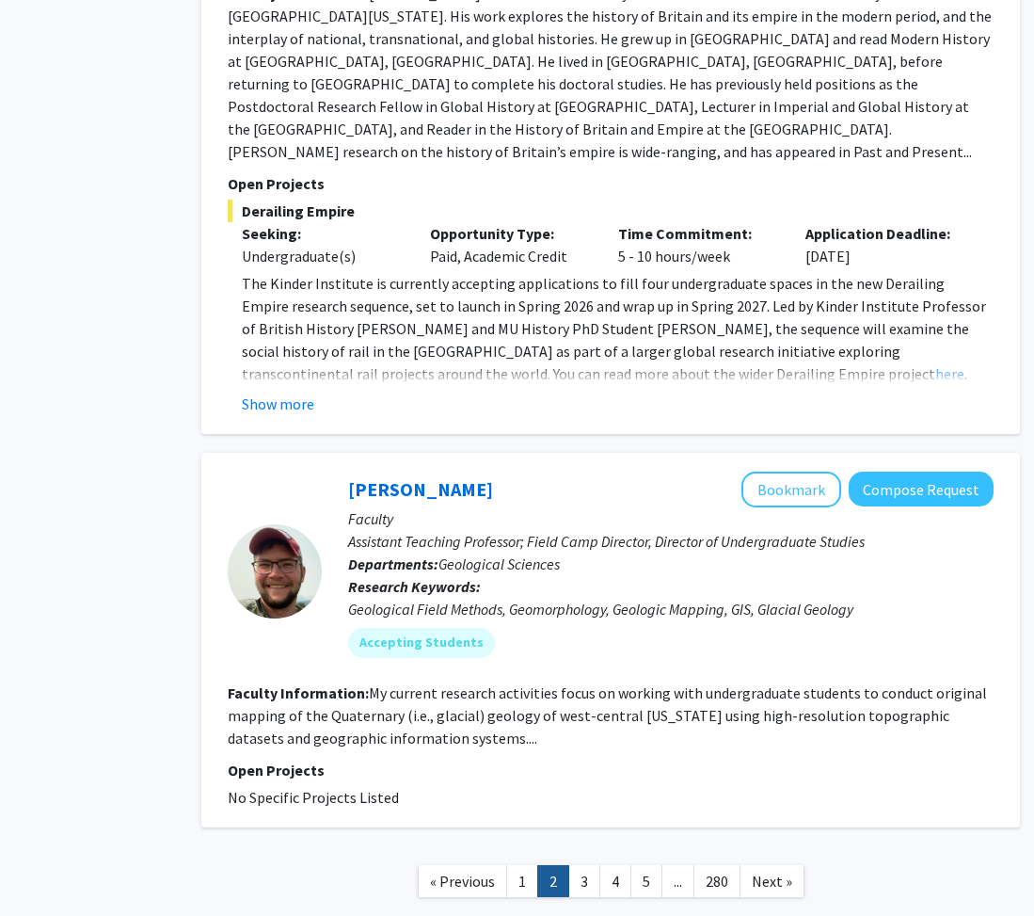
scroll to position [5816, 95]
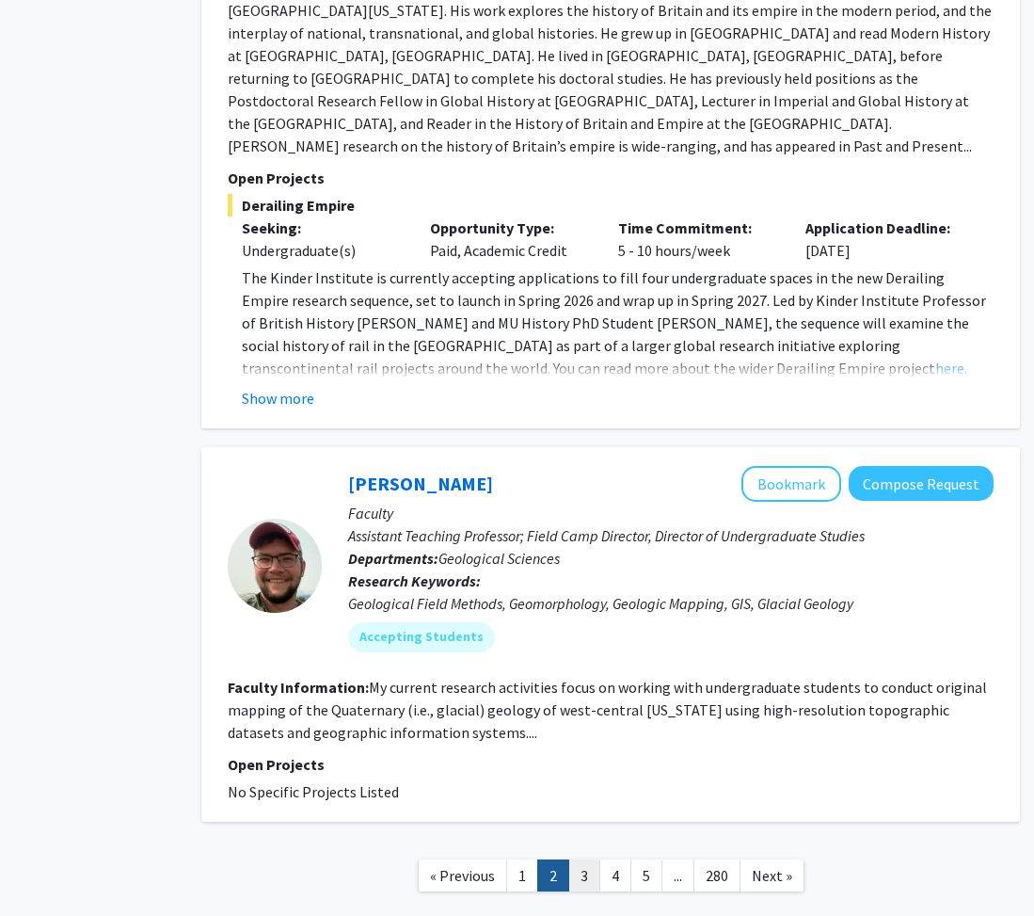
click at [525, 610] on link "3" at bounding box center [585, 875] width 32 height 33
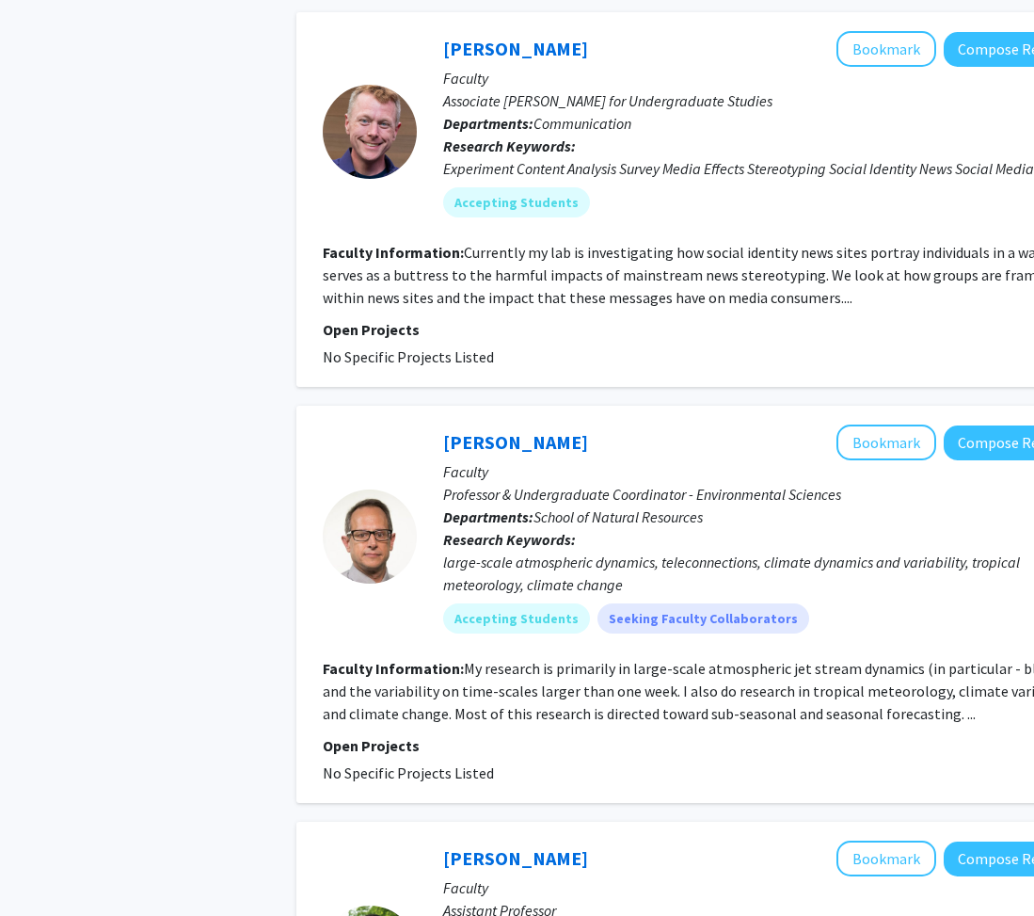
scroll to position [1977, 0]
